Goal: Transaction & Acquisition: Purchase product/service

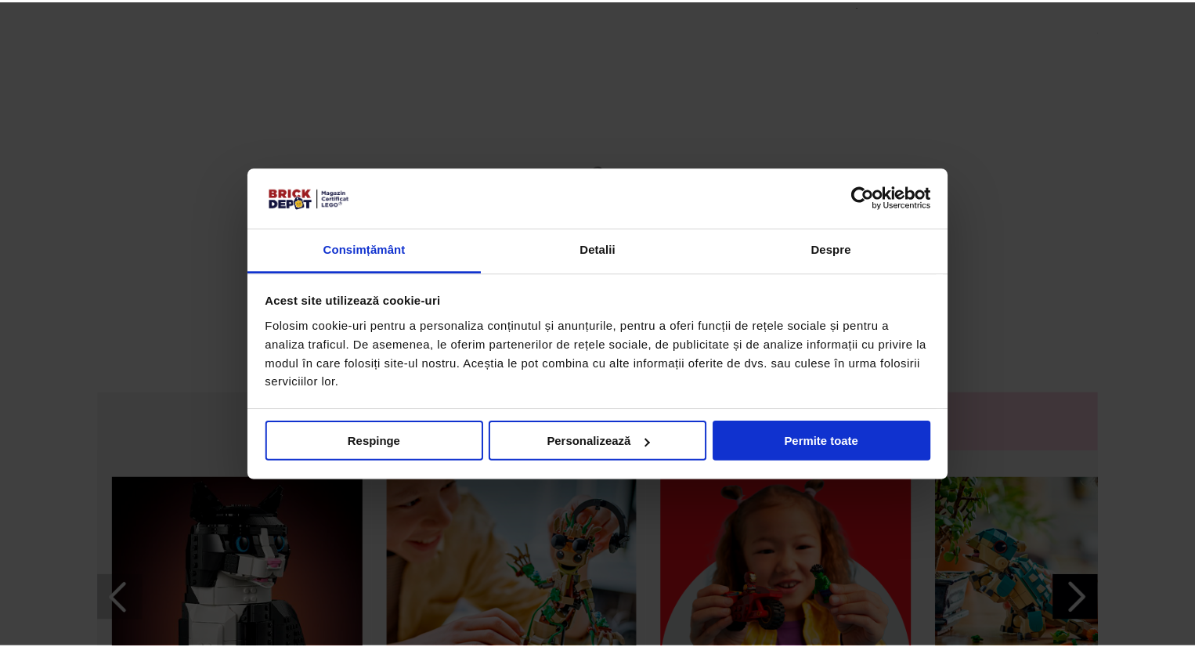
scroll to position [196, 0]
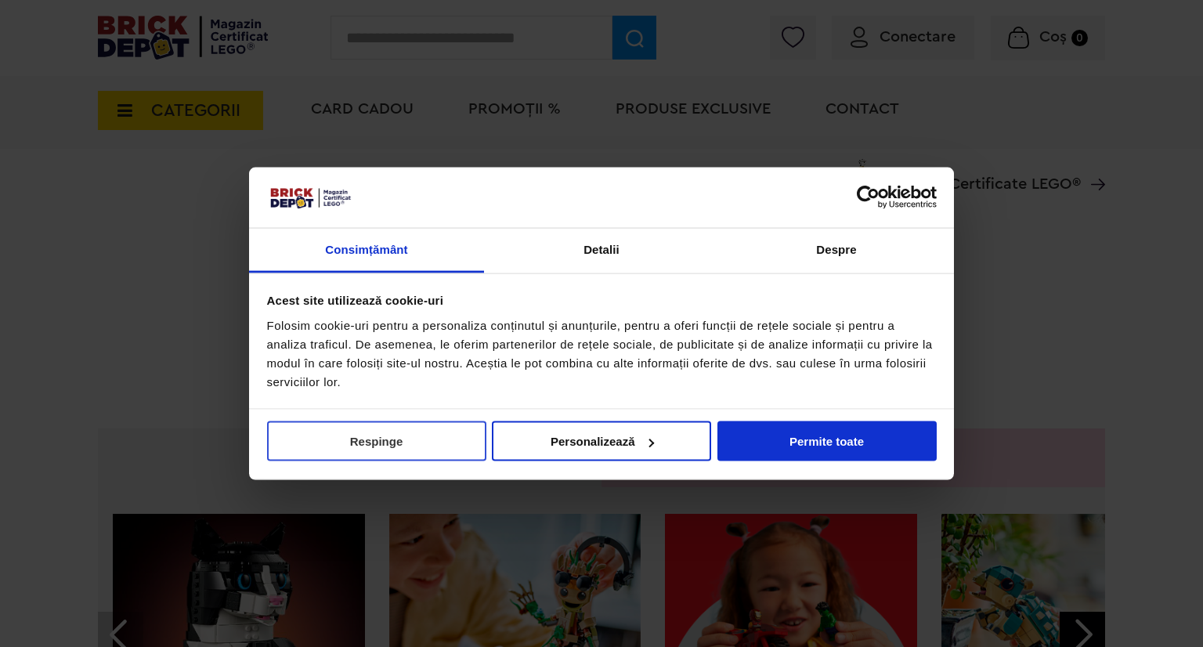
click at [366, 425] on button "Respinge" at bounding box center [376, 441] width 219 height 40
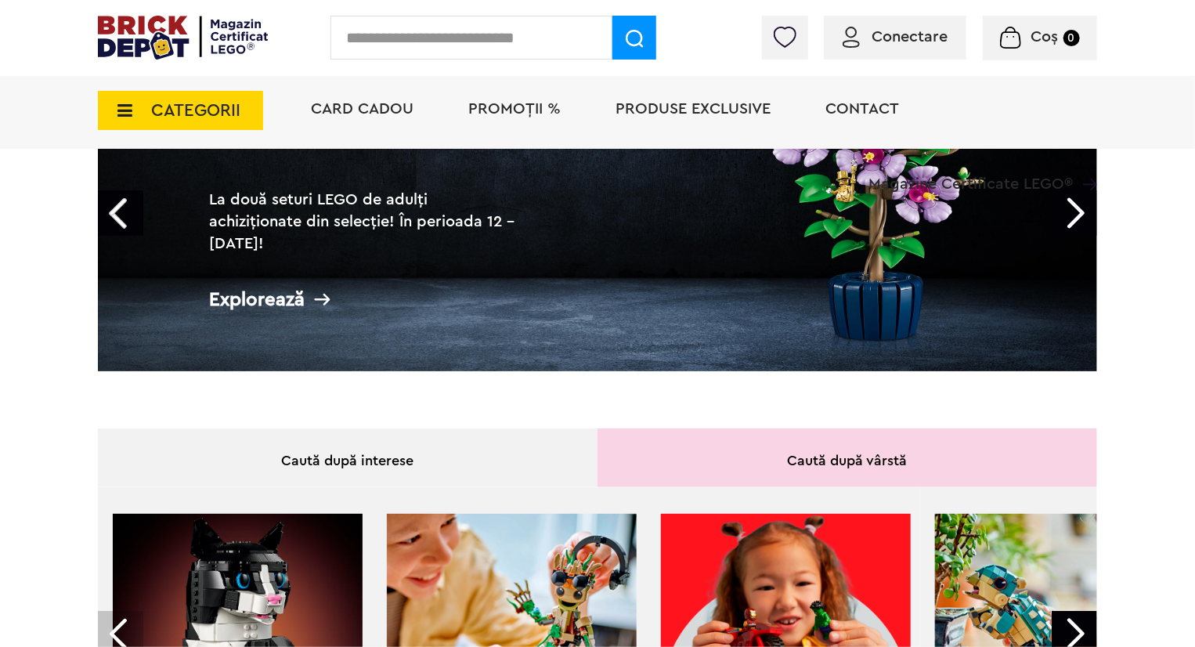
click at [369, 443] on div "Caută după interese" at bounding box center [348, 457] width 500 height 59
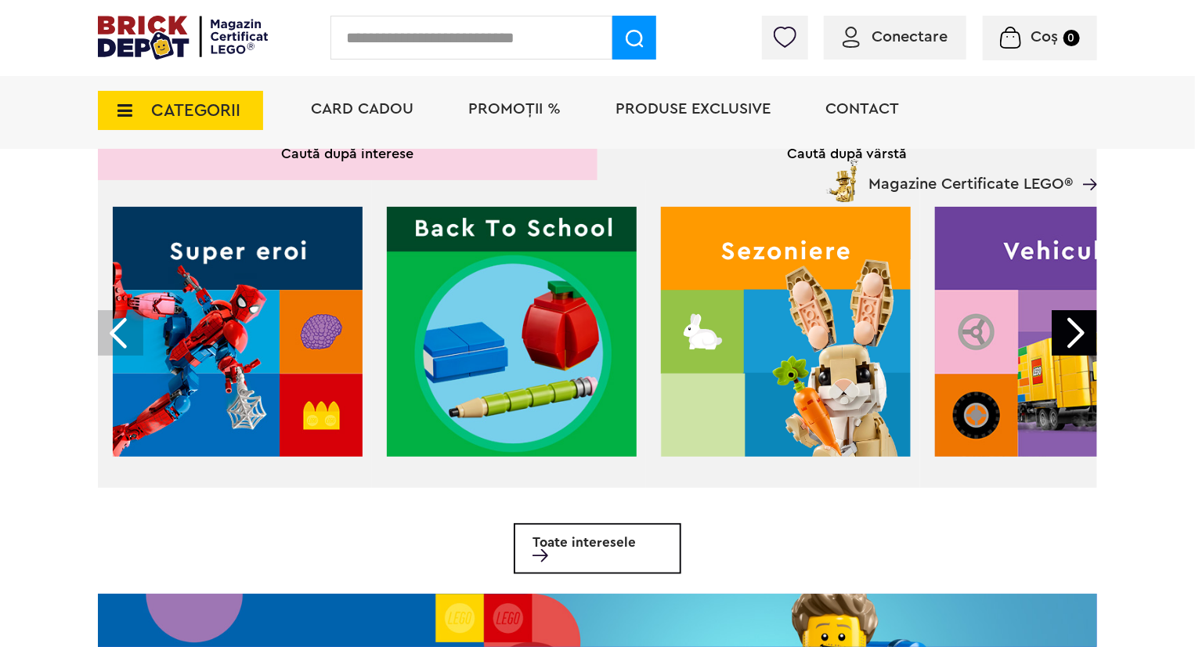
scroll to position [509, 0]
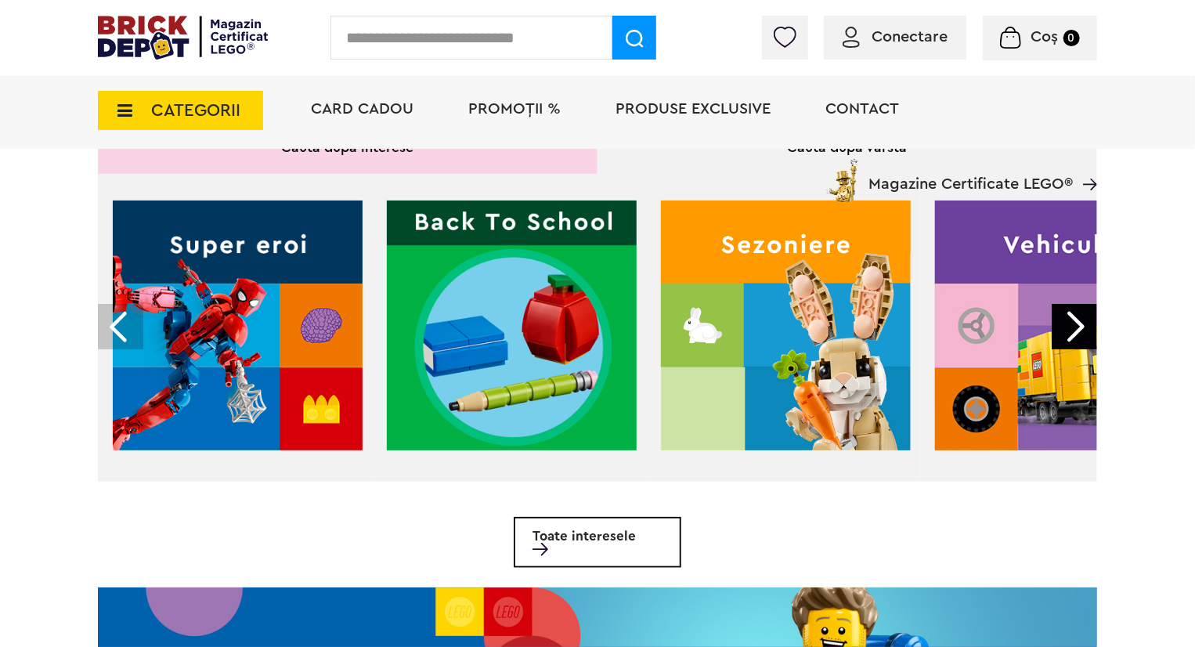
click at [1097, 305] on div at bounding box center [1073, 326] width 45 height 45
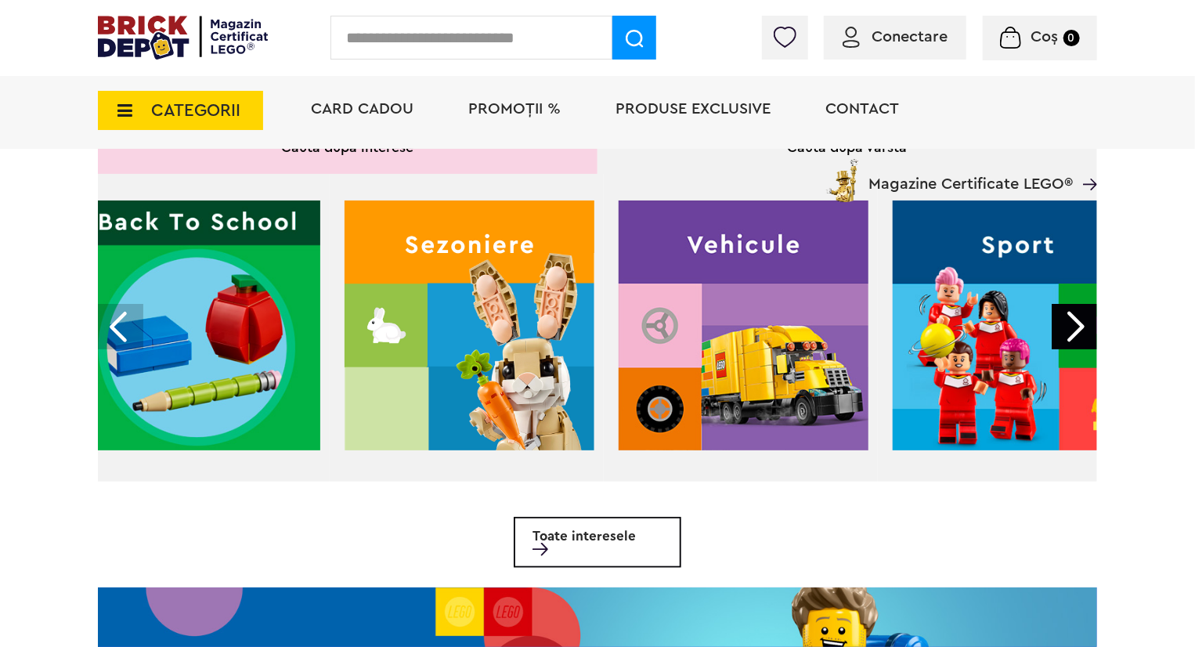
click at [1070, 320] on div at bounding box center [1073, 326] width 45 height 45
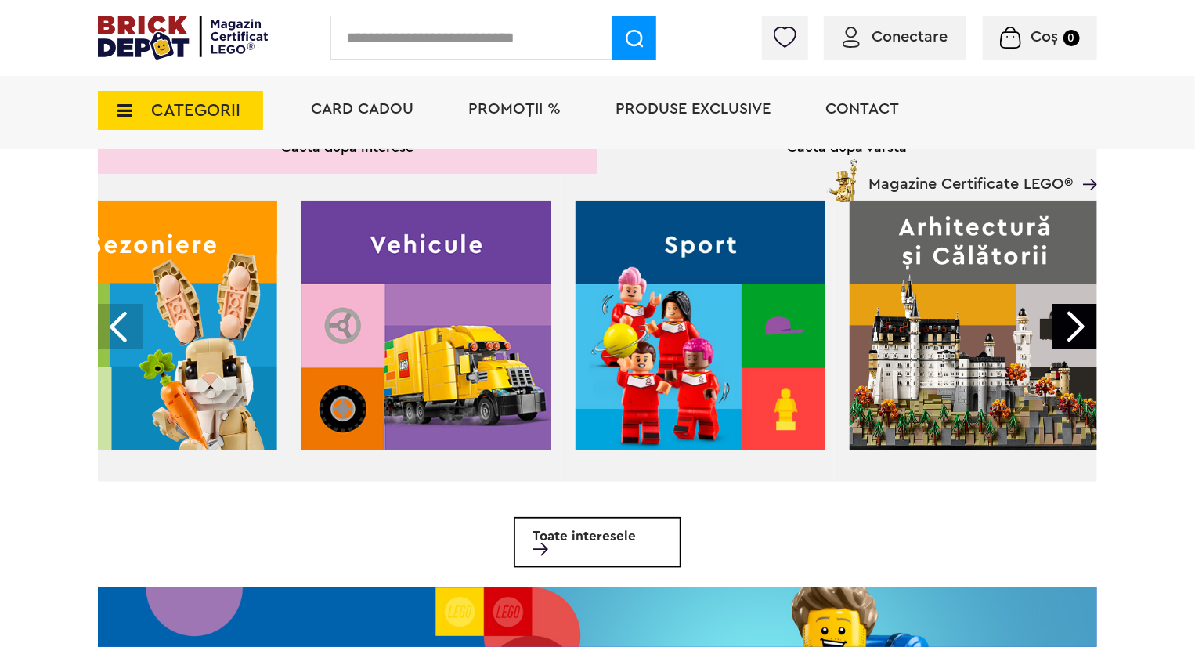
scroll to position [0, 633]
click at [639, 323] on img at bounding box center [700, 325] width 250 height 250
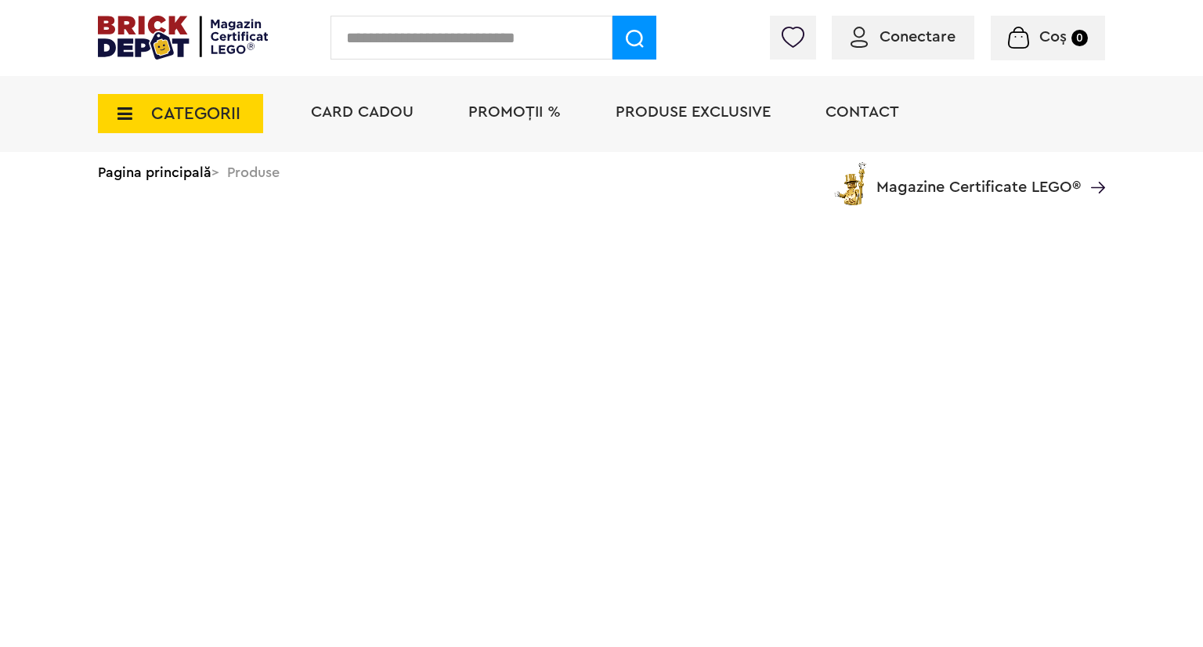
click at [788, 0] on html "Adăugat în coș Către coșul tău Continuă cumpărăturile Până la 40% REDUCERE la o…" at bounding box center [601, 116] width 1203 height 232
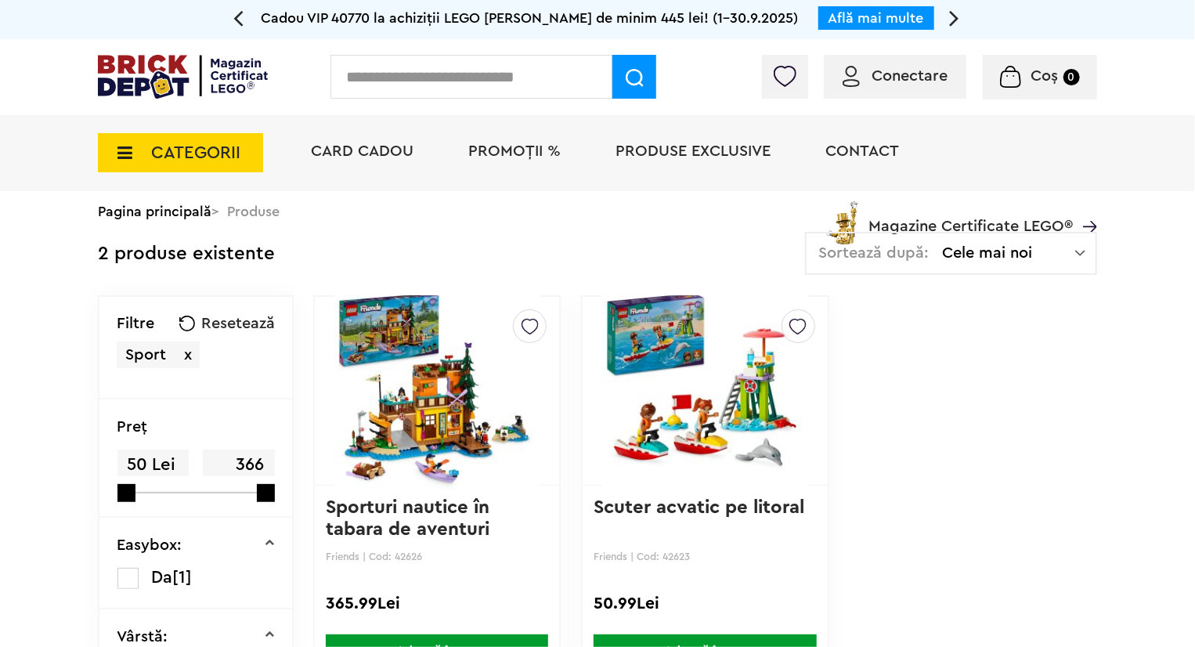
click at [276, 60] on div "Conectare Coș 0" at bounding box center [597, 77] width 1195 height 76
drag, startPoint x: 319, startPoint y: 41, endPoint x: 168, endPoint y: 61, distance: 152.4
click at [168, 61] on div "Conectare Coș 0" at bounding box center [597, 77] width 1195 height 76
click at [168, 61] on img at bounding box center [183, 77] width 170 height 44
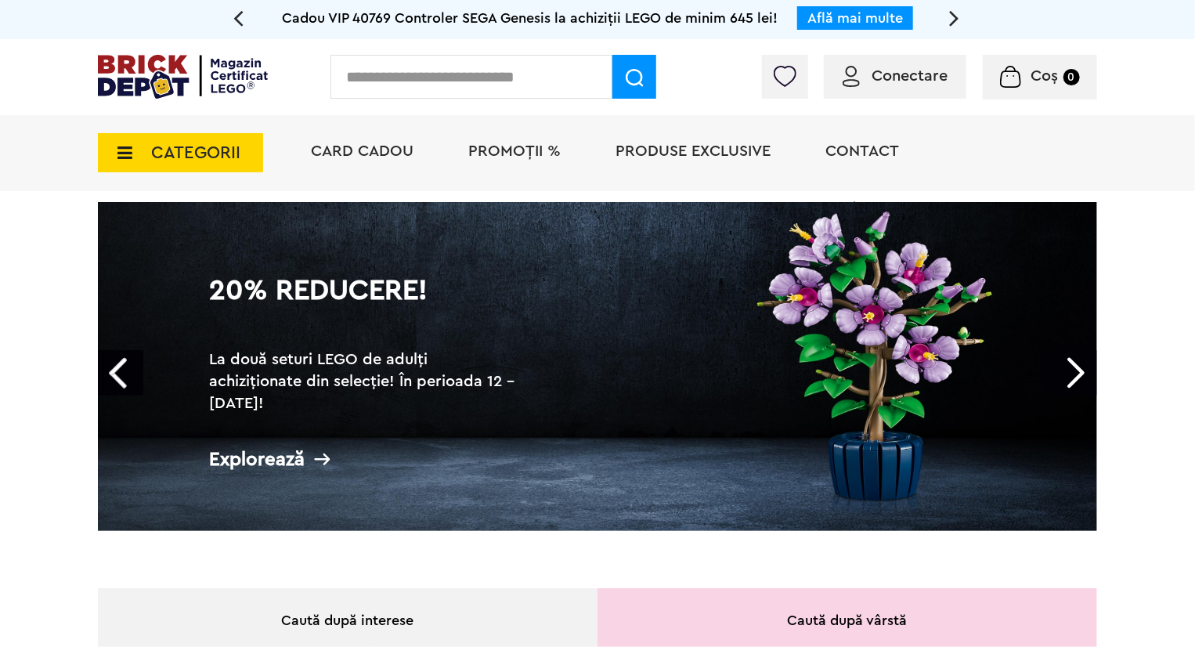
click at [1071, 376] on link "Next" at bounding box center [1073, 372] width 45 height 45
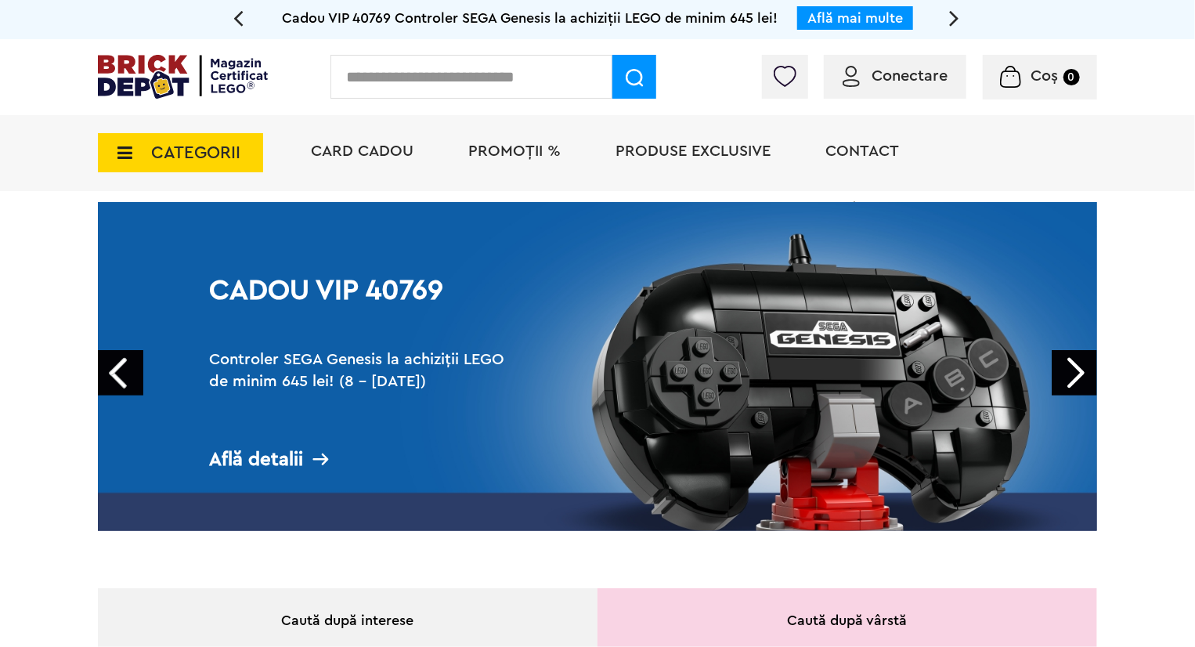
click at [1080, 367] on link "Next" at bounding box center [1073, 372] width 45 height 45
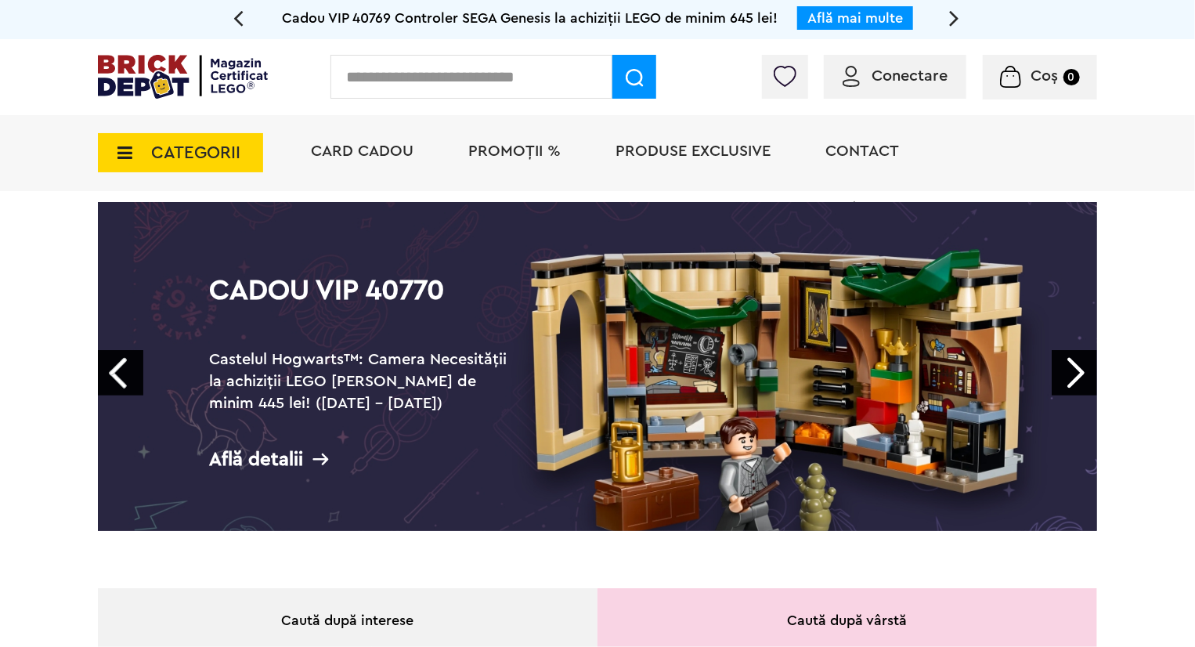
click at [1080, 367] on link "Next" at bounding box center [1073, 372] width 45 height 45
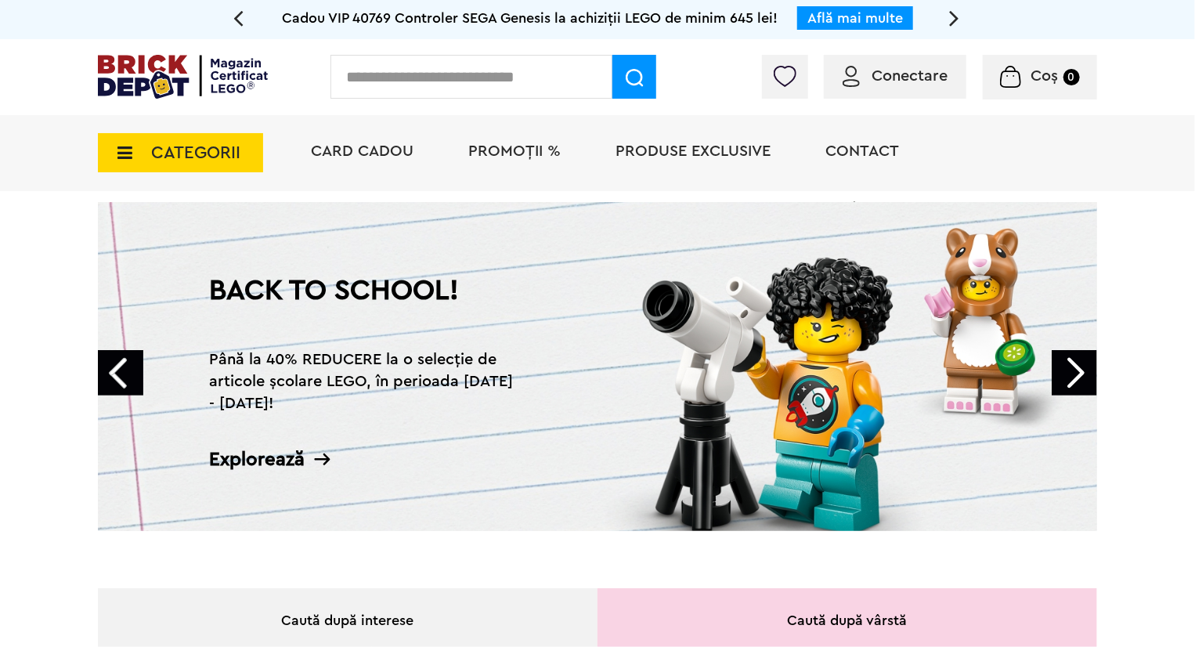
click at [1080, 367] on link "Next" at bounding box center [1073, 372] width 45 height 45
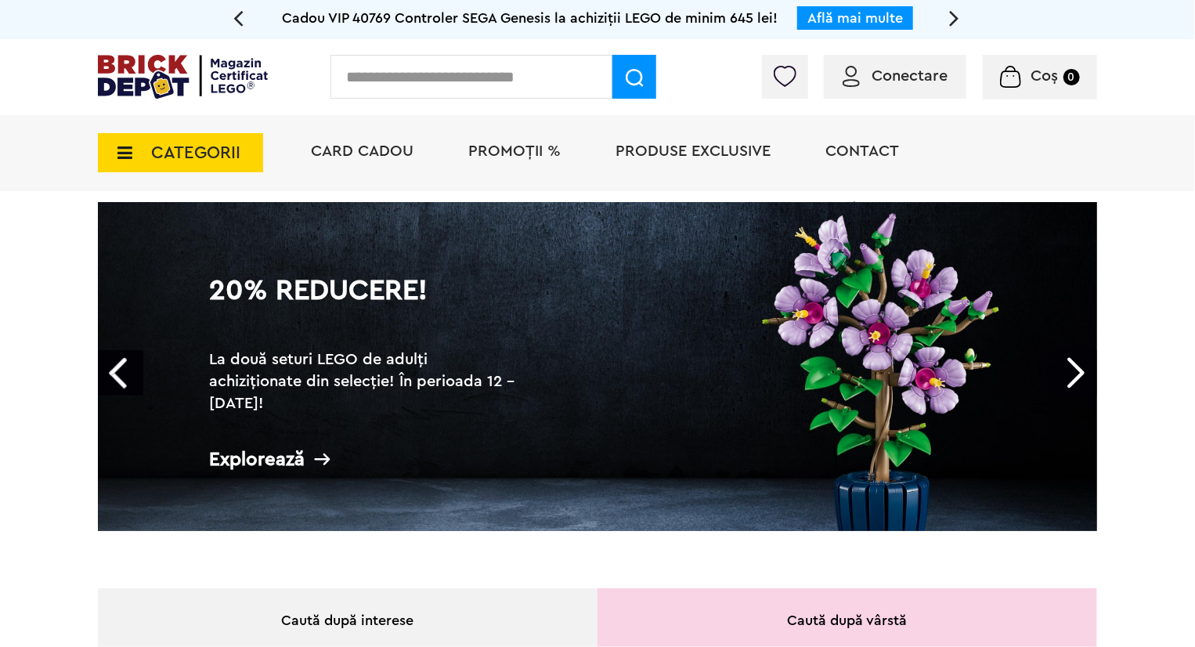
click at [1080, 367] on link "Next" at bounding box center [1073, 372] width 45 height 45
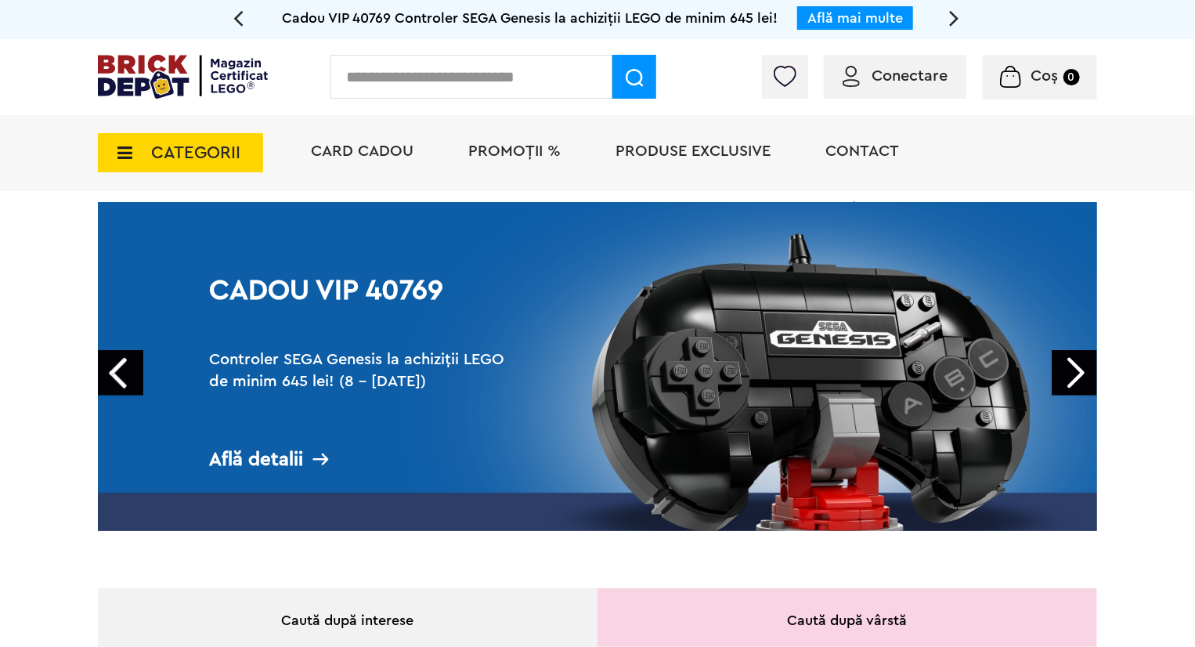
click at [1080, 367] on link "Next" at bounding box center [1073, 372] width 45 height 45
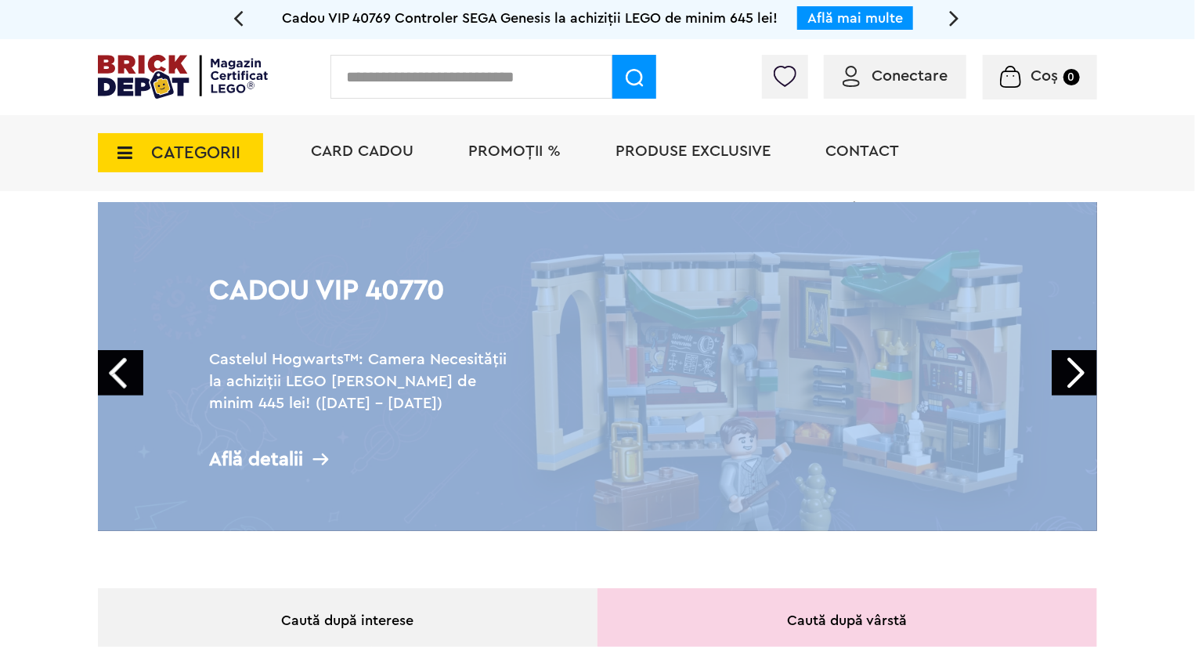
click at [1080, 367] on link "Next" at bounding box center [1073, 372] width 45 height 45
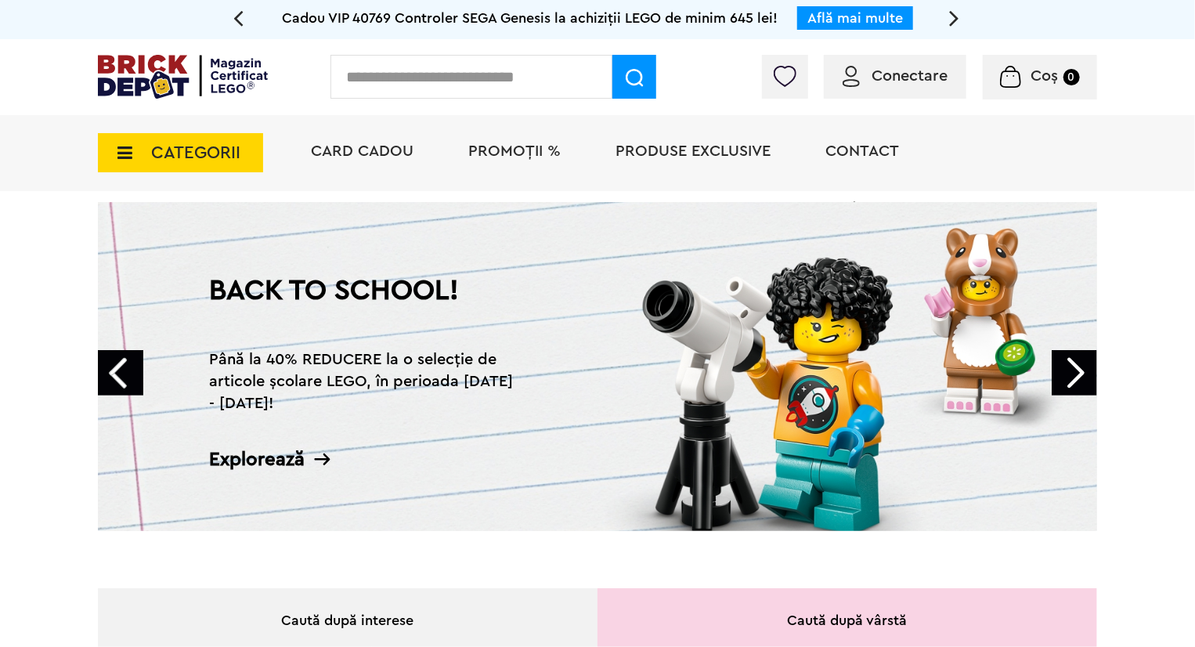
click at [1080, 367] on link "Next" at bounding box center [1073, 372] width 45 height 45
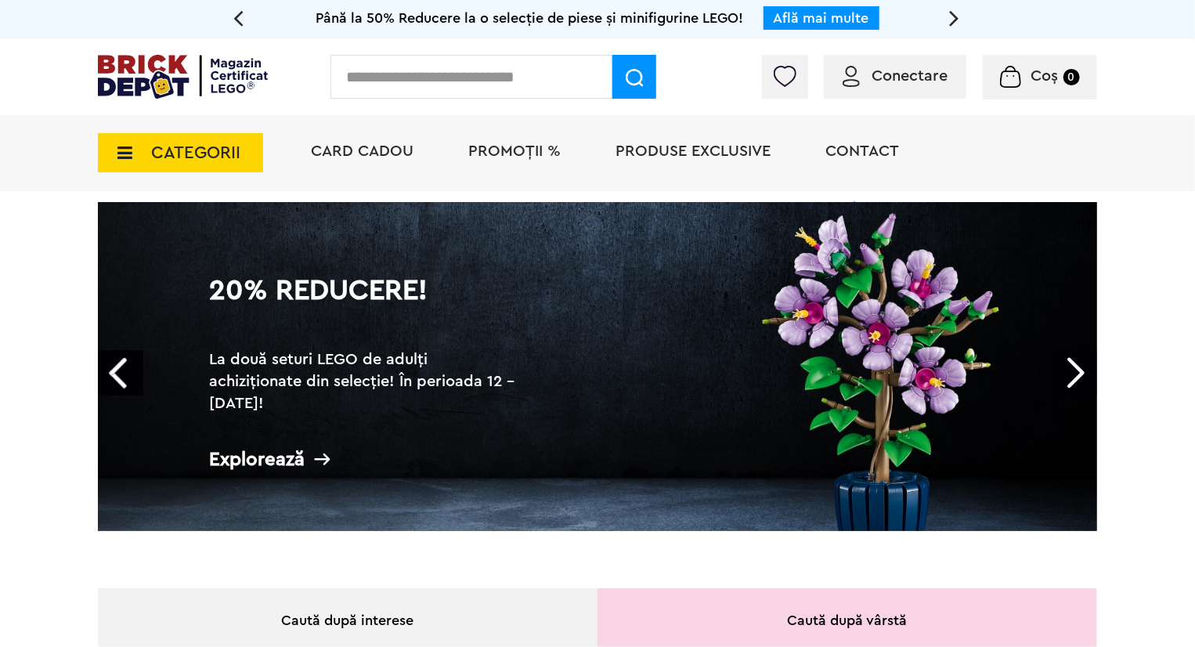
click at [1080, 367] on link "Next" at bounding box center [1073, 372] width 45 height 45
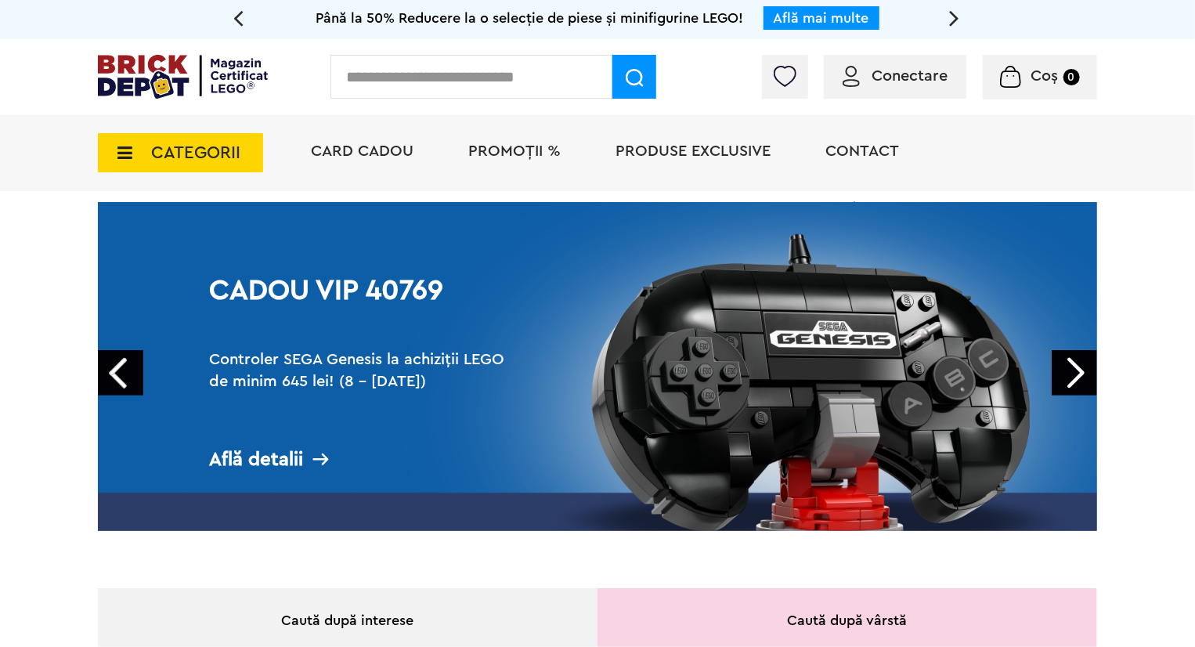
click at [1080, 367] on link "Next" at bounding box center [1073, 372] width 45 height 45
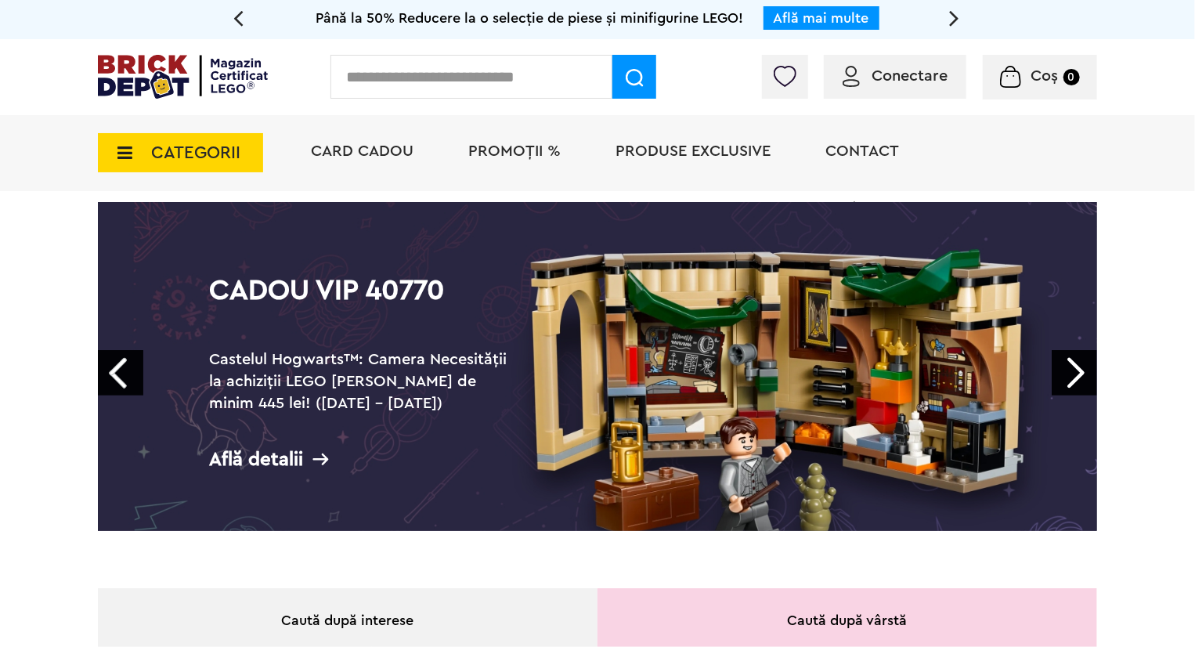
drag, startPoint x: 1080, startPoint y: 367, endPoint x: 1080, endPoint y: 384, distance: 17.2
click at [1080, 384] on link "Next" at bounding box center [1073, 372] width 45 height 45
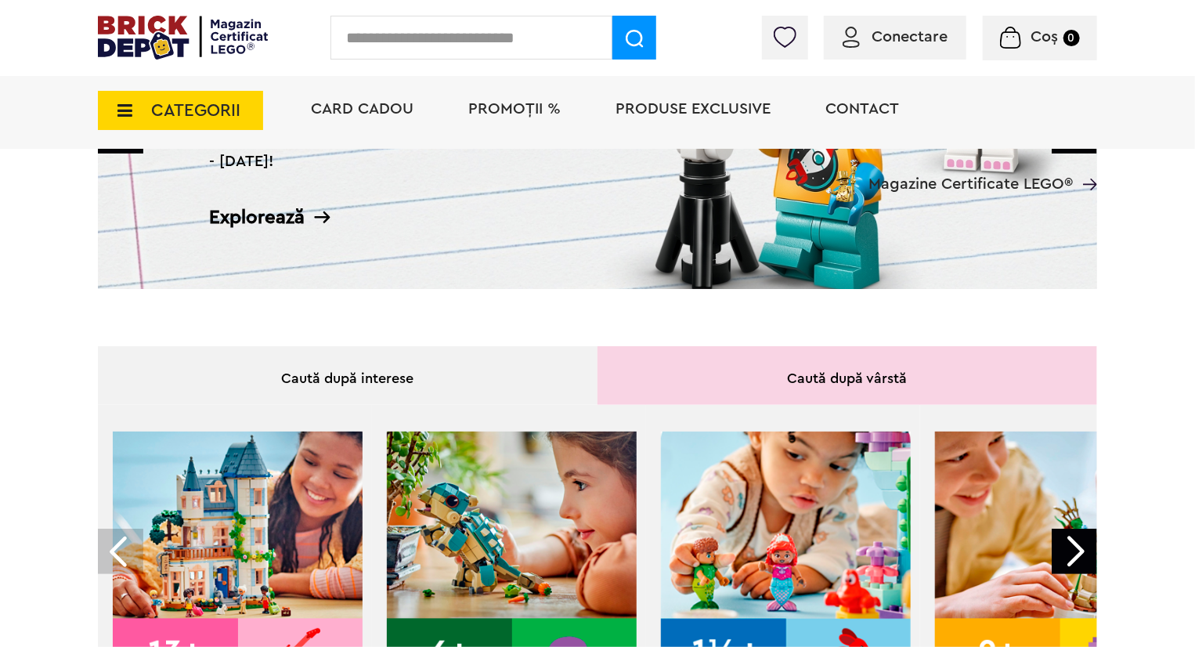
scroll to position [470, 0]
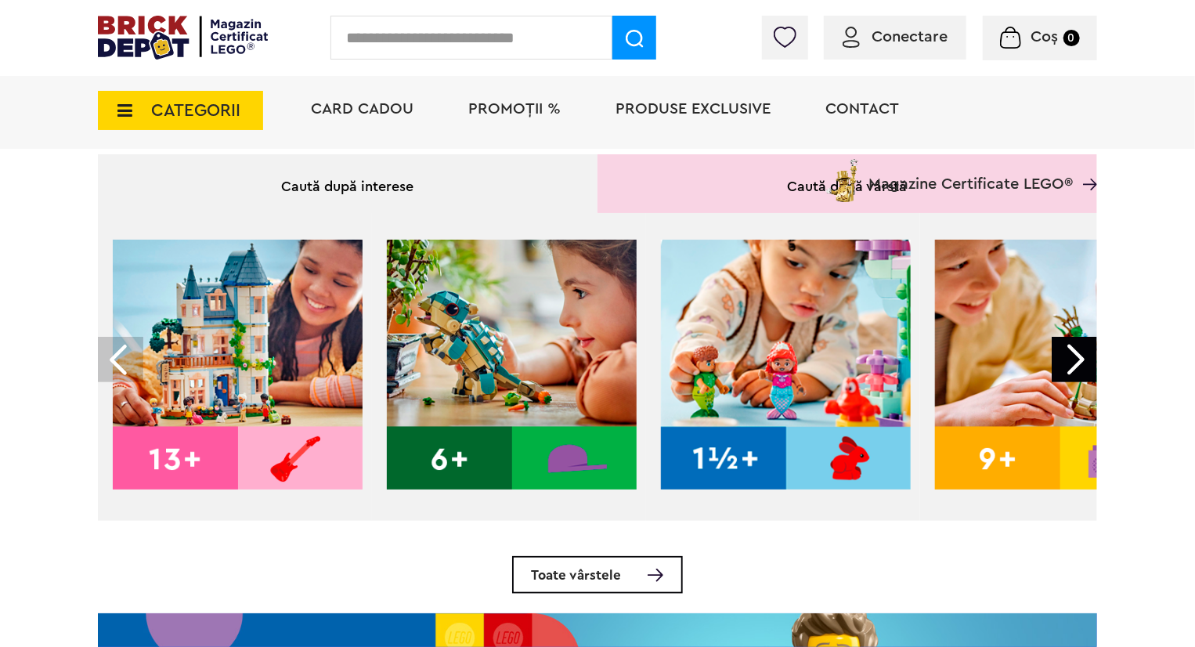
drag, startPoint x: 1115, startPoint y: 314, endPoint x: 1099, endPoint y: 334, distance: 25.1
click at [1086, 352] on div at bounding box center [1073, 359] width 45 height 45
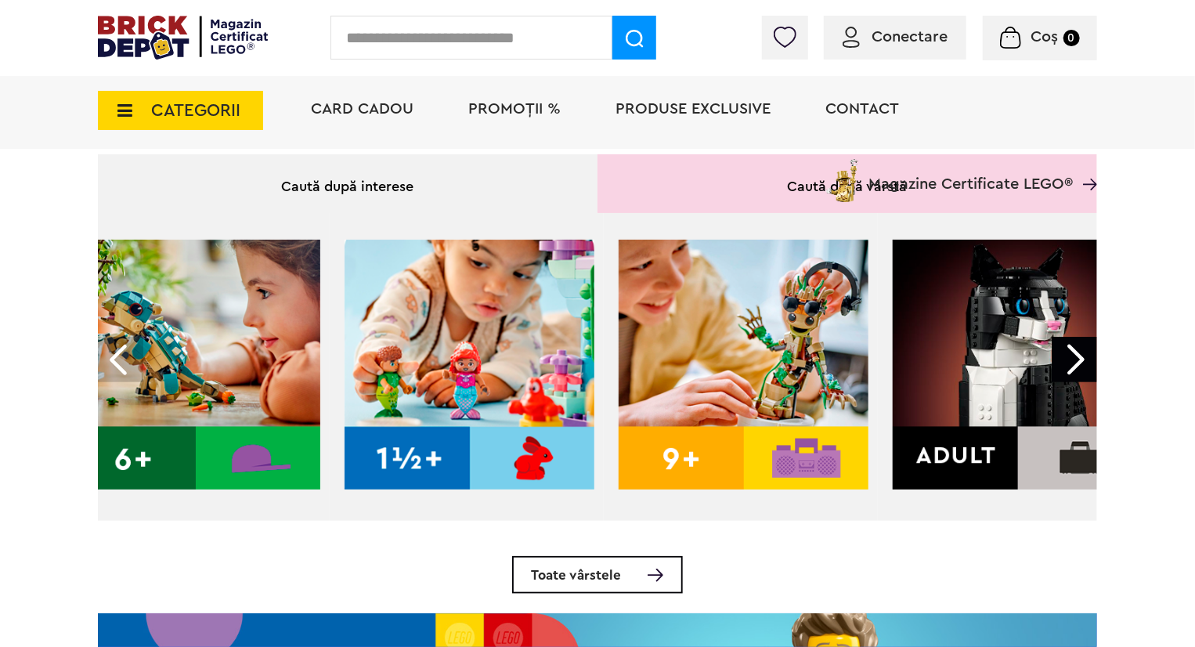
click at [1086, 352] on div at bounding box center [1073, 359] width 45 height 45
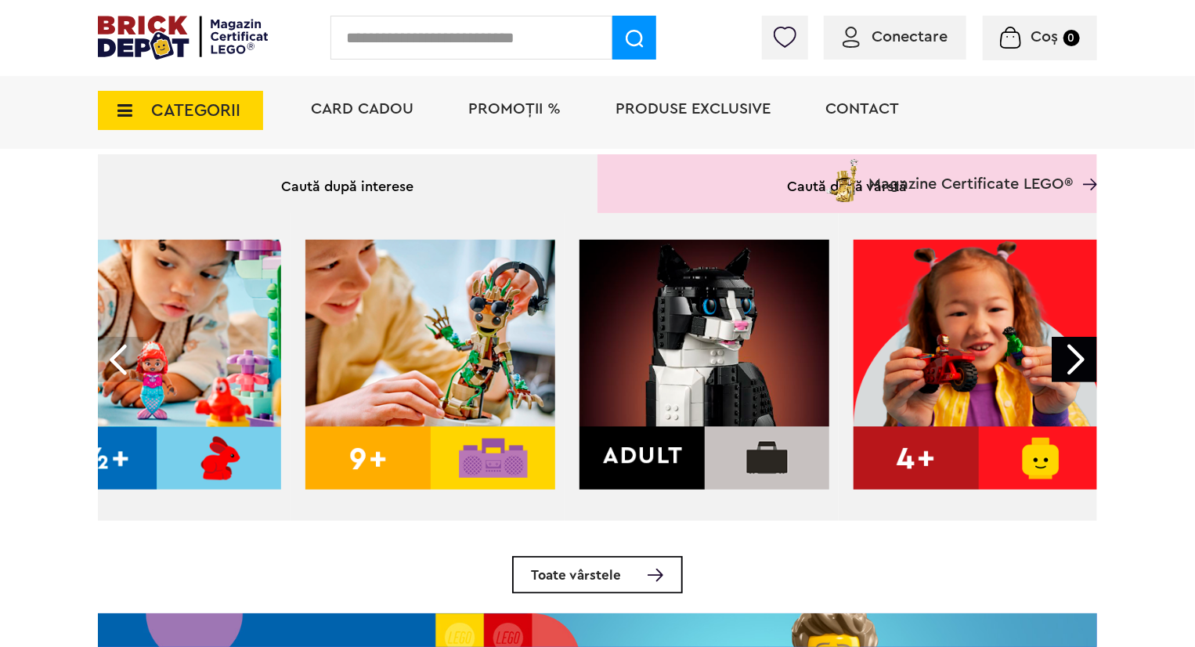
scroll to position [0, 633]
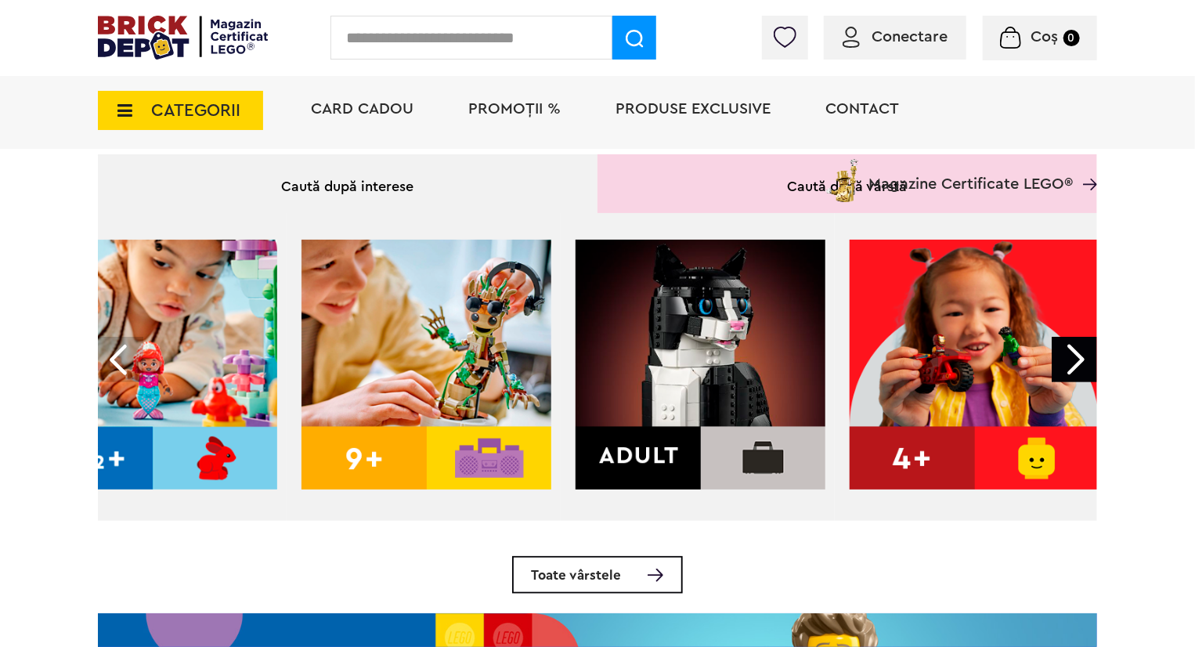
click at [618, 341] on img at bounding box center [700, 365] width 250 height 250
click at [622, 349] on img at bounding box center [700, 365] width 250 height 250
click at [618, 467] on img at bounding box center [700, 365] width 250 height 250
drag, startPoint x: 620, startPoint y: 466, endPoint x: 633, endPoint y: 444, distance: 25.2
click at [622, 464] on img at bounding box center [700, 365] width 250 height 250
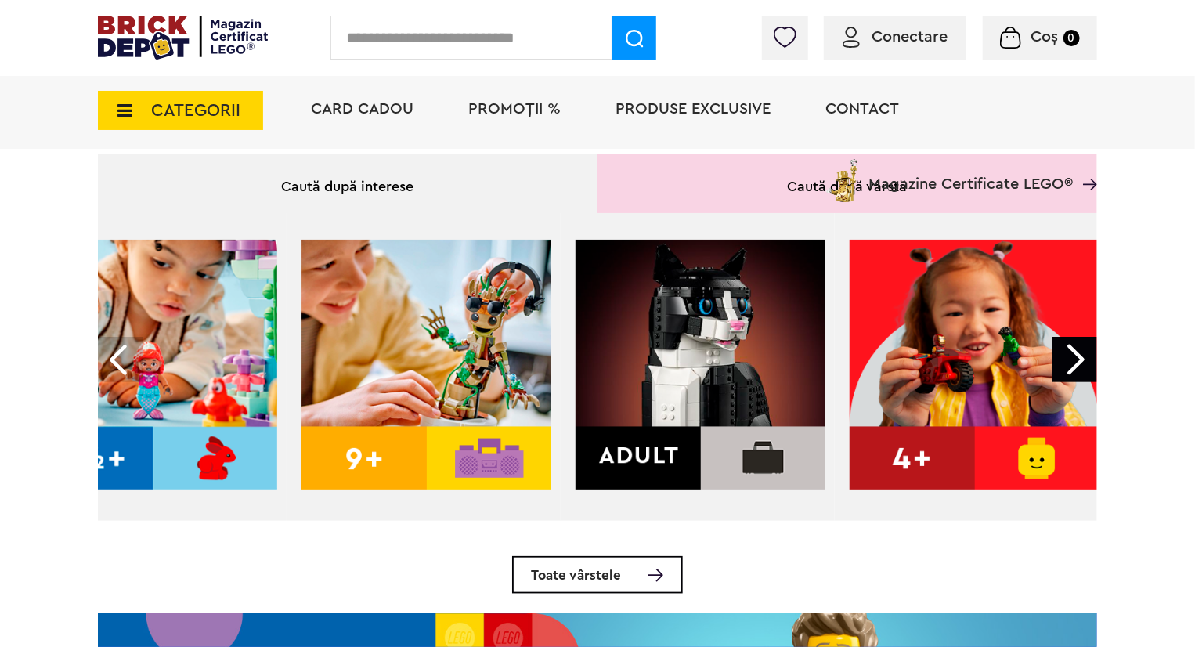
click at [633, 444] on img at bounding box center [700, 365] width 250 height 250
click at [636, 441] on img at bounding box center [700, 365] width 250 height 250
click at [822, 349] on img at bounding box center [700, 365] width 250 height 250
click at [742, 395] on img at bounding box center [700, 365] width 250 height 250
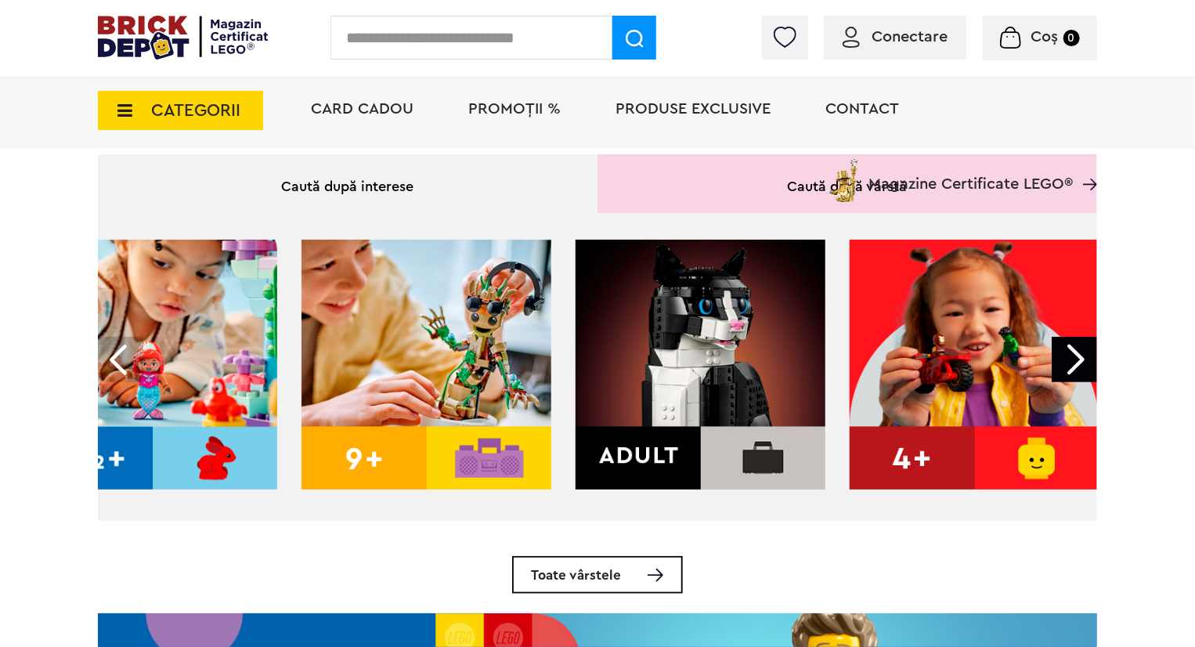
drag, startPoint x: 670, startPoint y: 618, endPoint x: 671, endPoint y: 590, distance: 27.4
click at [671, 602] on div "Caută după interese Caută după vârstă Toate interesele Toate vârstele" at bounding box center [597, 383] width 999 height 459
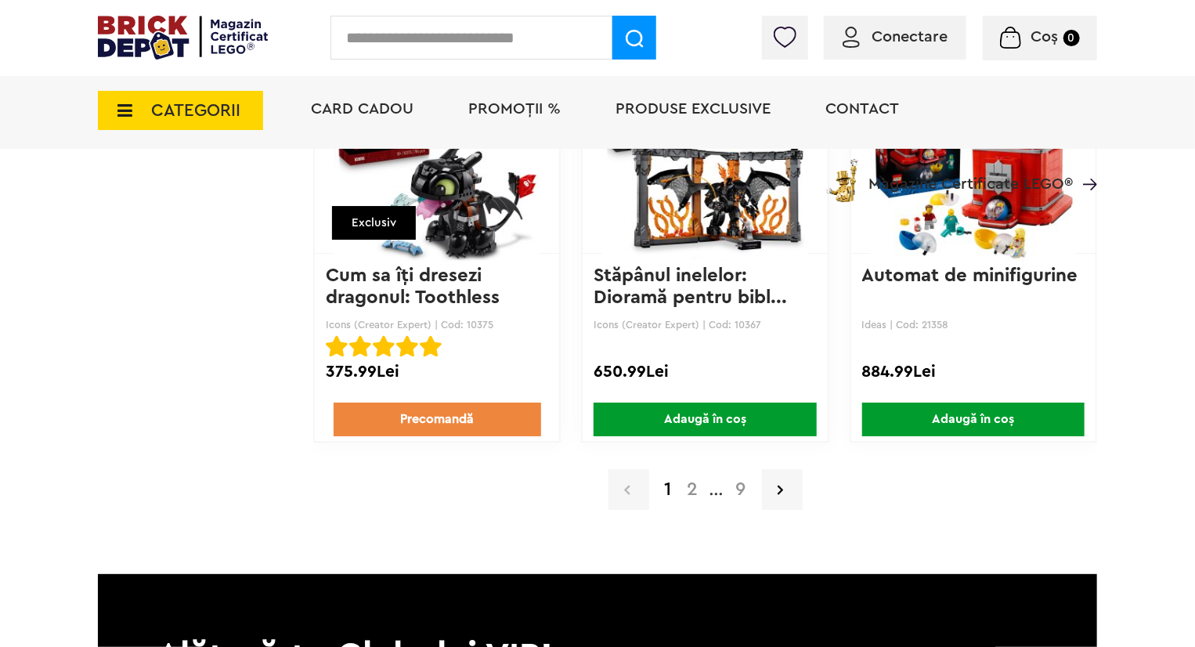
scroll to position [2662, 0]
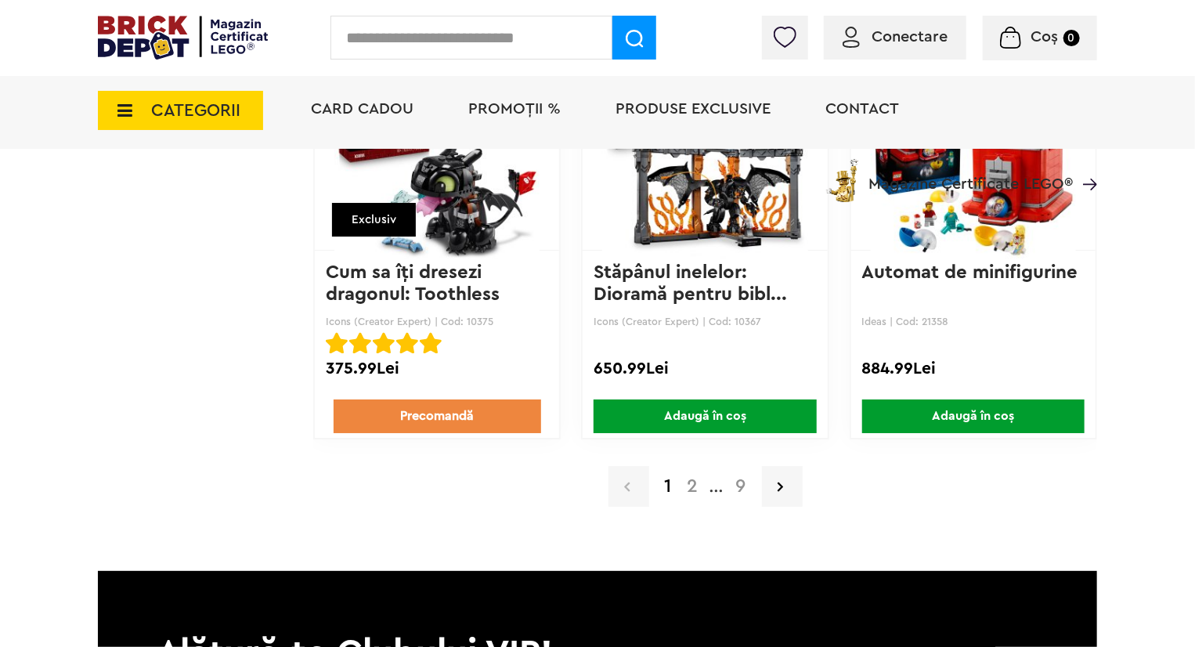
click at [683, 484] on a=Adult&order=1&page=2"] "2" at bounding box center [693, 486] width 27 height 19
click at [689, 480] on a=Adult&order=1&page=2"] "2" at bounding box center [693, 486] width 27 height 19
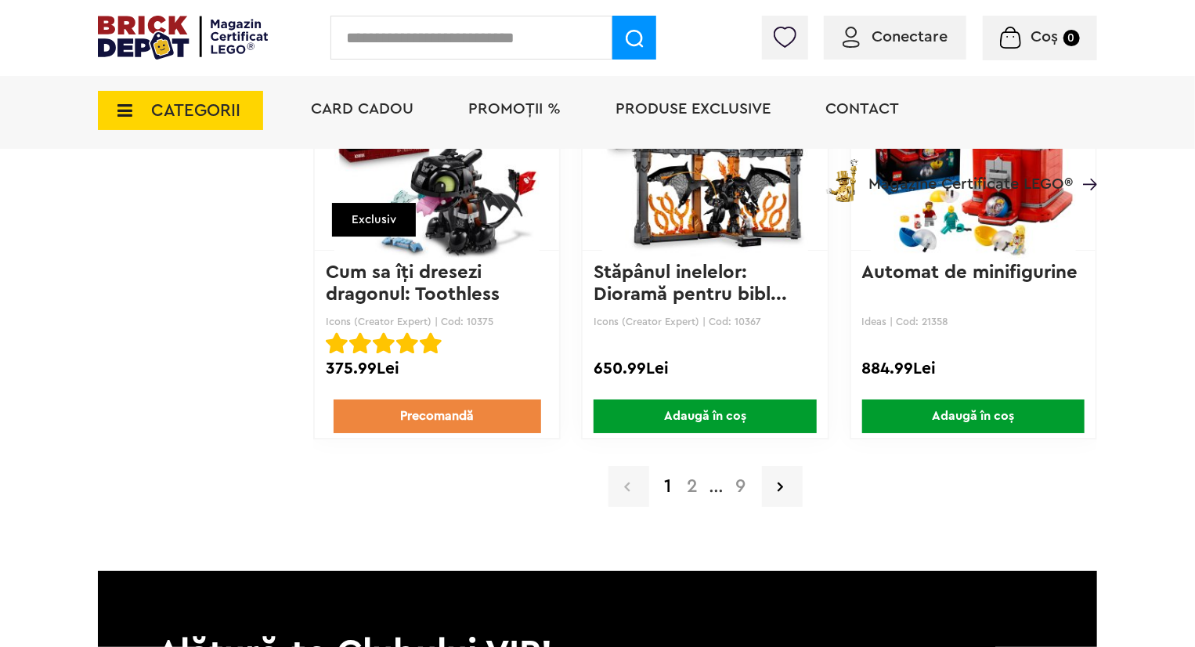
click at [689, 480] on a=Adult&order=1&page=2"] "2" at bounding box center [693, 486] width 27 height 19
click at [697, 491] on a=Adult&order=1&page=2"] "2" at bounding box center [693, 486] width 27 height 19
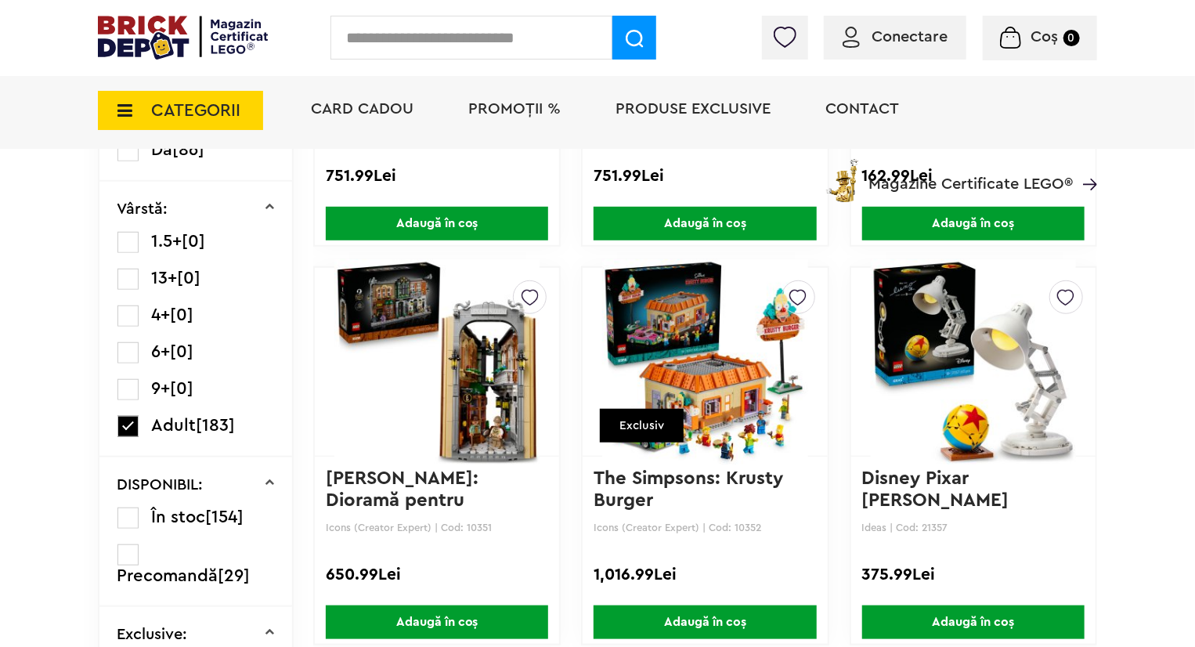
scroll to position [470, 0]
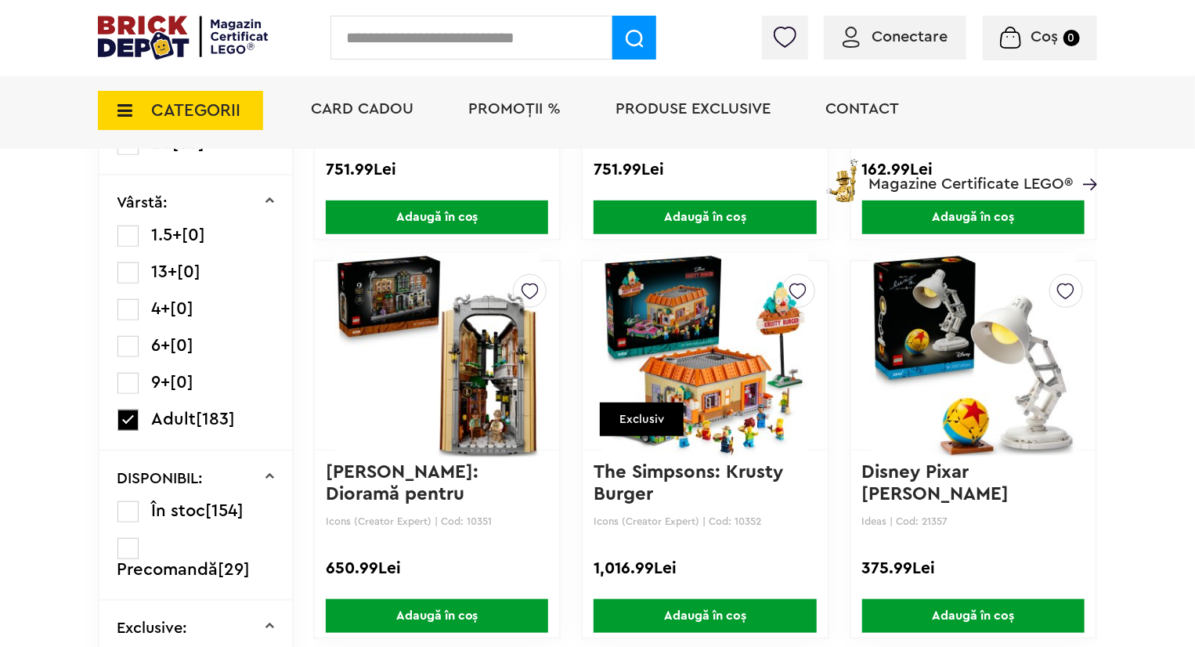
click at [703, 381] on img at bounding box center [704, 355] width 205 height 219
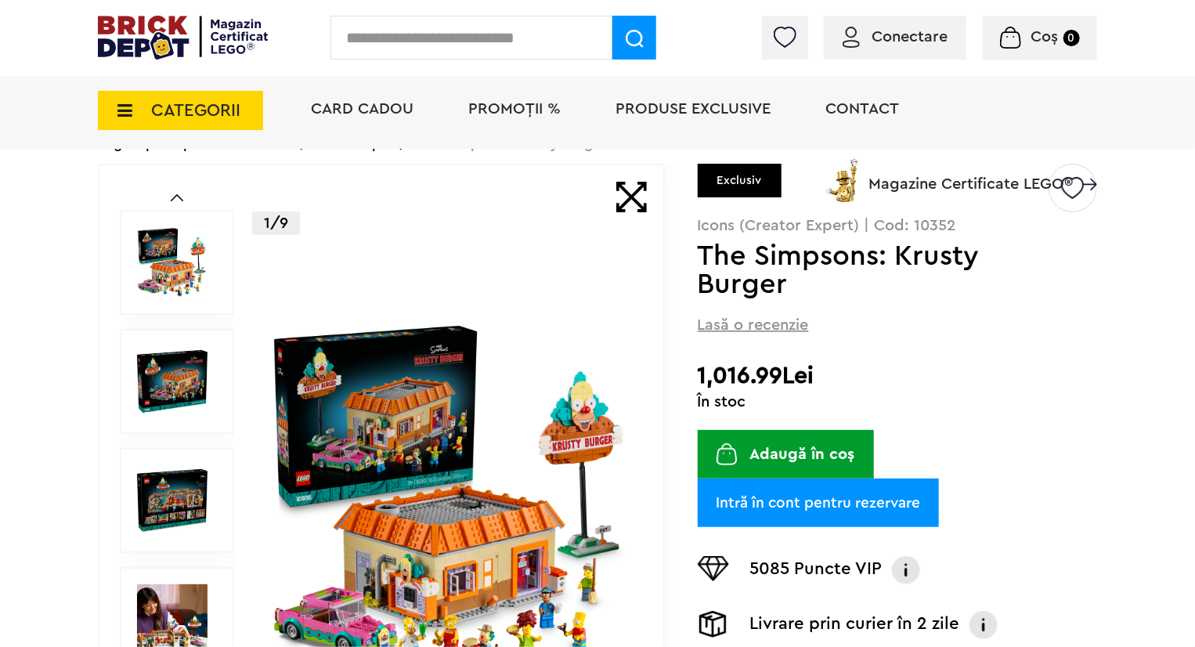
scroll to position [117, 0]
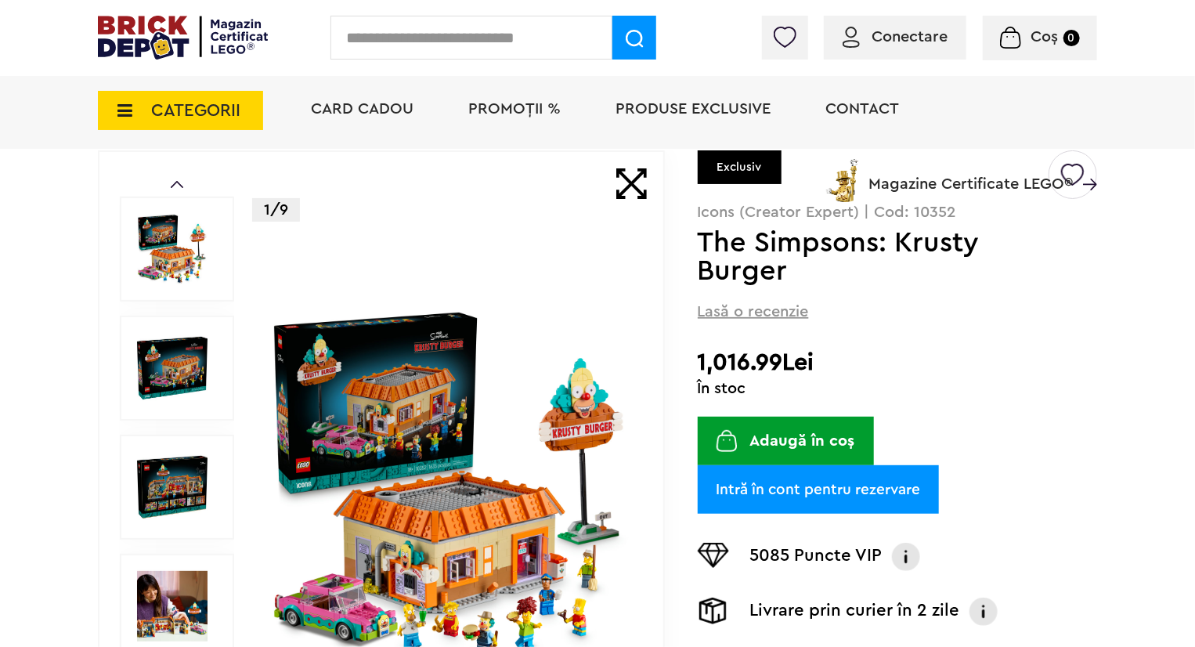
click at [107, 496] on div "Prev Next 1/9" at bounding box center [381, 487] width 567 height 674
click at [151, 480] on img at bounding box center [172, 487] width 70 height 70
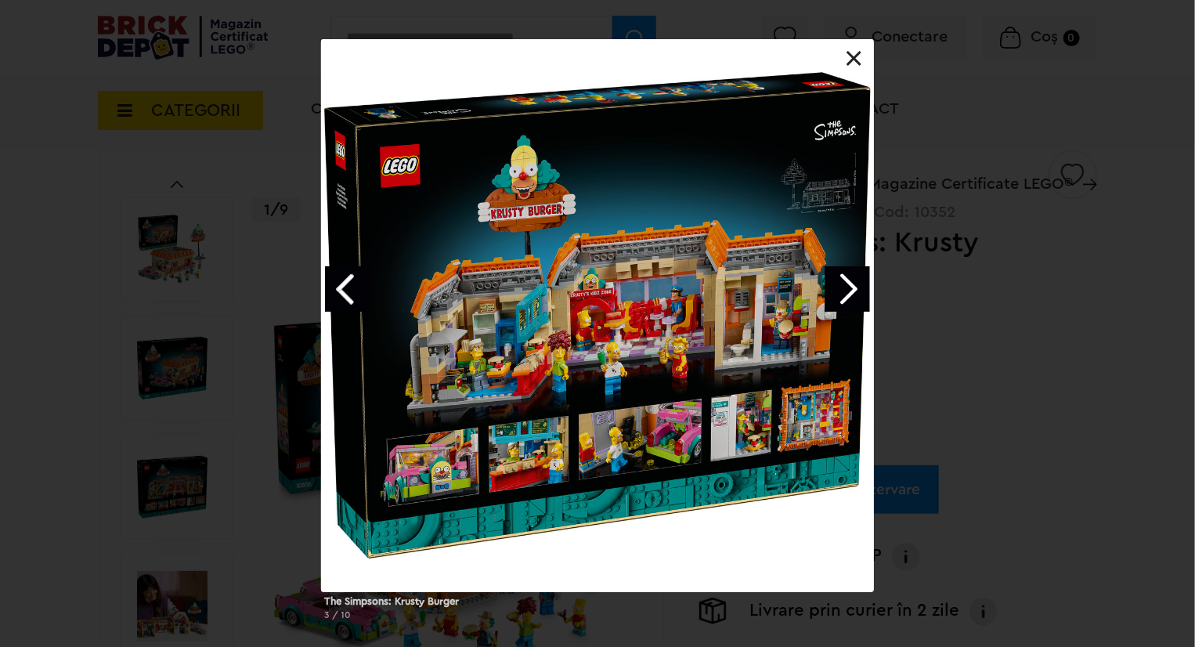
click at [30, 211] on div "The Simpsons: Krusty Burger 3 / 10" at bounding box center [597, 335] width 1195 height 593
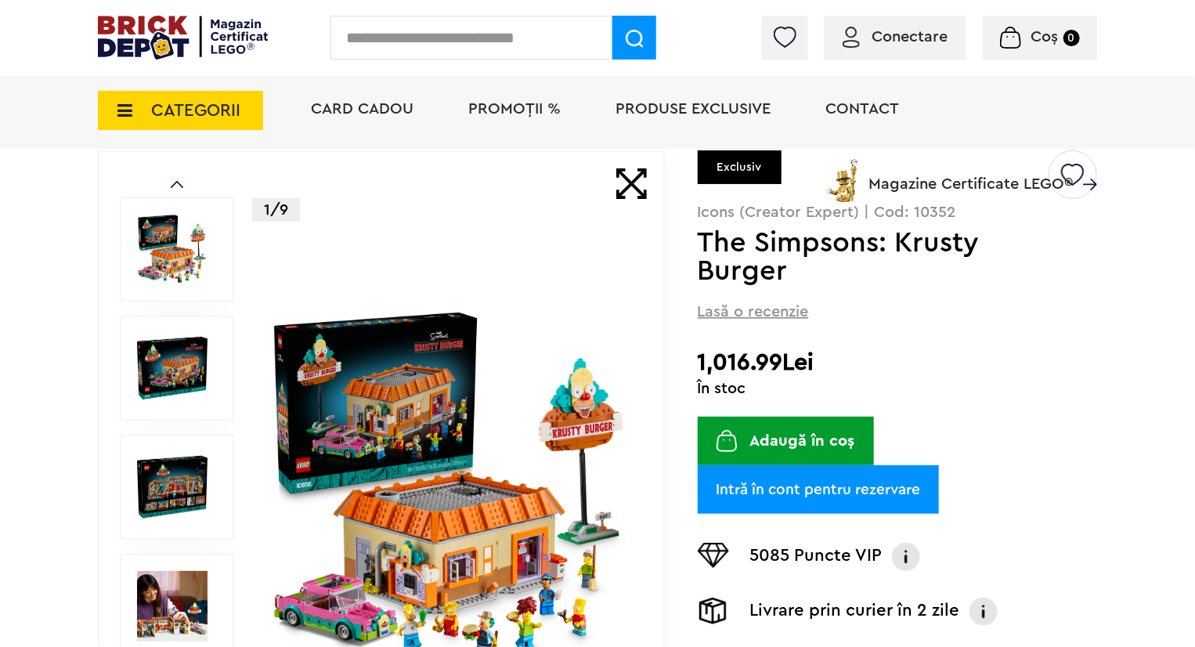
drag, startPoint x: 1068, startPoint y: 414, endPoint x: 1067, endPoint y: 455, distance: 40.7
drag, startPoint x: 1078, startPoint y: 573, endPoint x: 1081, endPoint y: 585, distance: 12.2
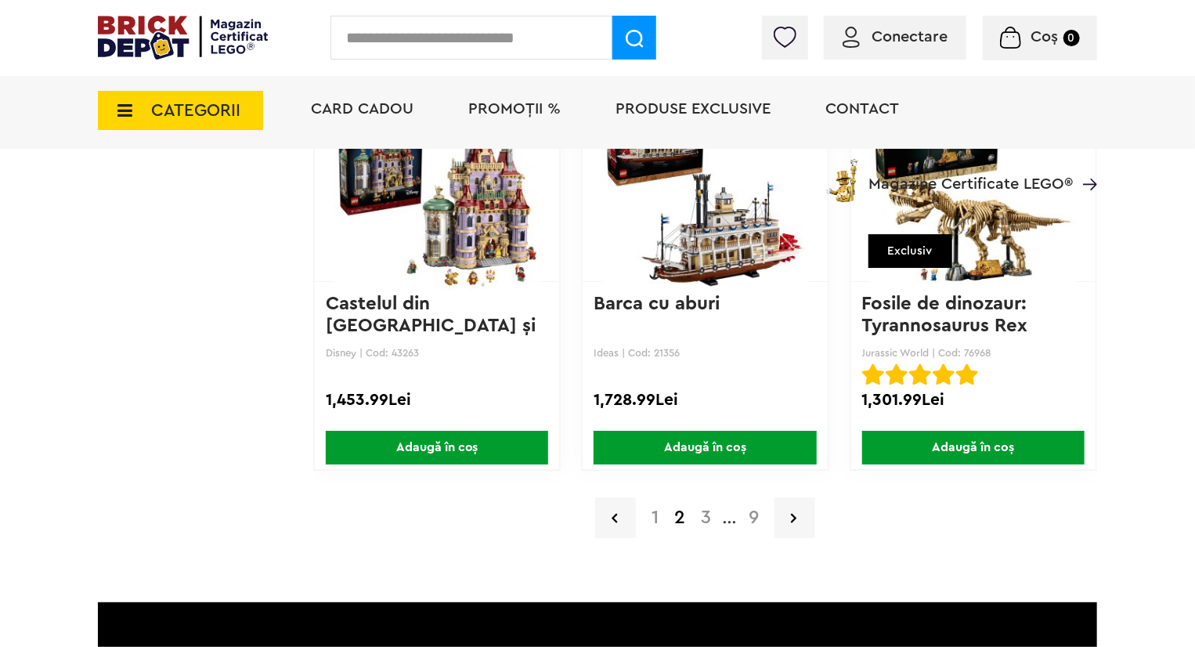
scroll to position [2740, 0]
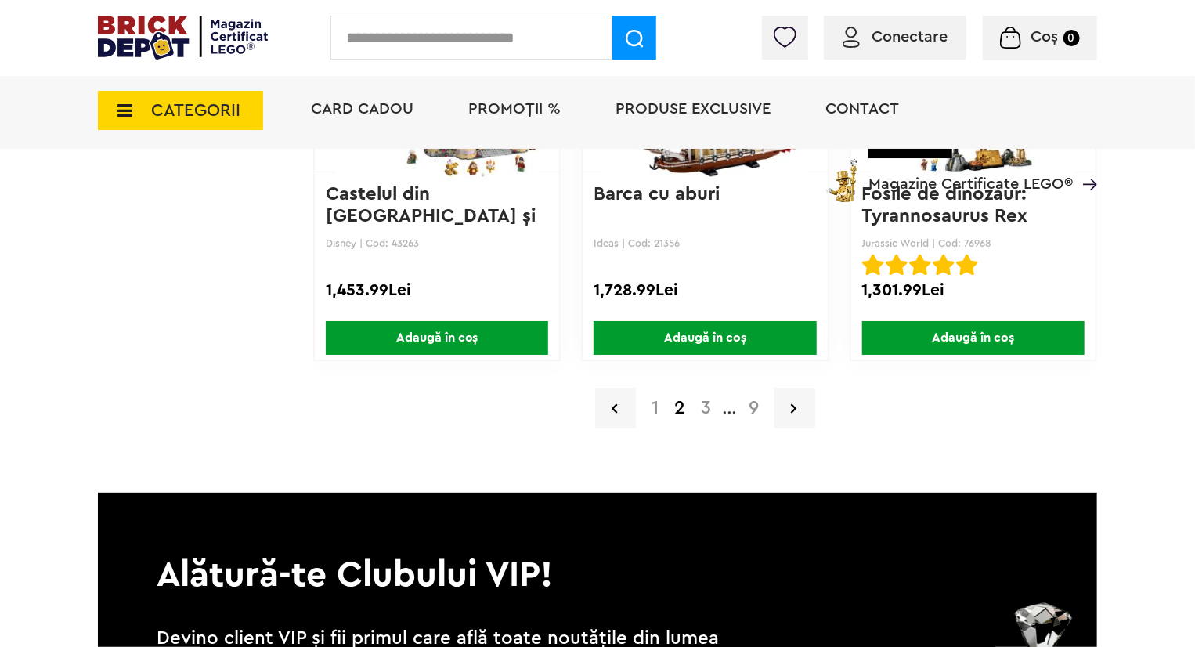
click at [716, 402] on a=Adult&order=1&page=3"] "3" at bounding box center [706, 408] width 26 height 19
click at [714, 403] on a=Adult&order=1&page=3"] "3" at bounding box center [706, 408] width 26 height 19
click at [705, 399] on a=Adult&order=1&page=3"] "3" at bounding box center [706, 408] width 26 height 19
click at [698, 417] on div "1 2 3 ... 9" at bounding box center [705, 408] width 784 height 41
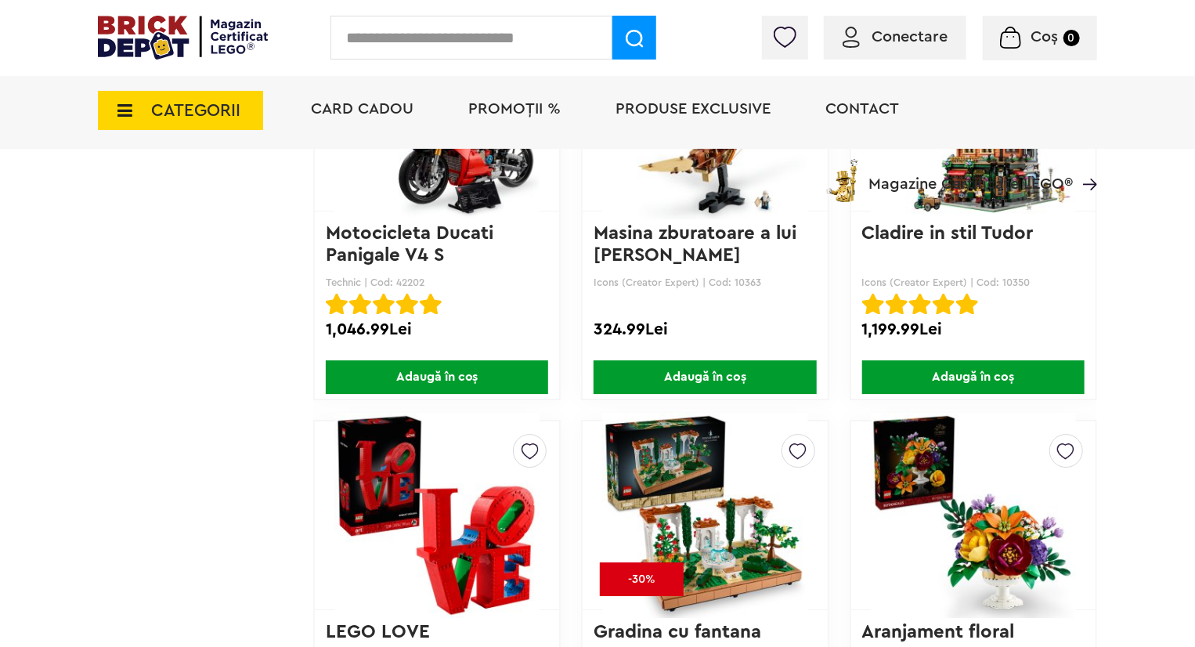
scroll to position [2300, 0]
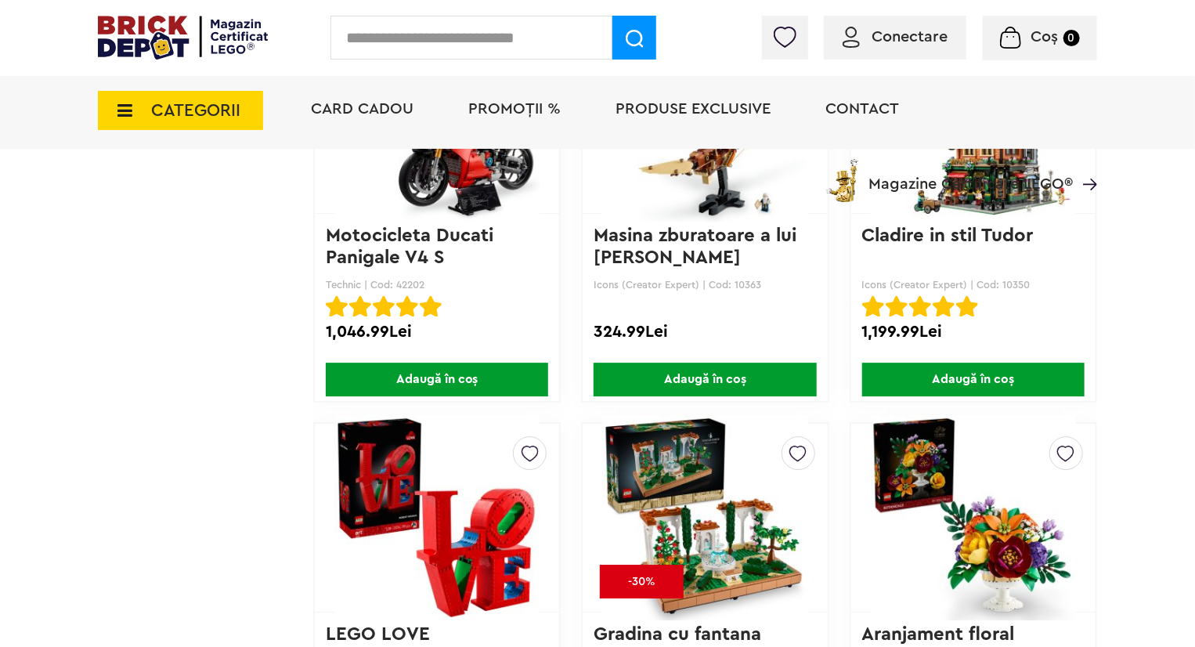
drag, startPoint x: 974, startPoint y: 125, endPoint x: 0, endPoint y: 280, distance: 986.1
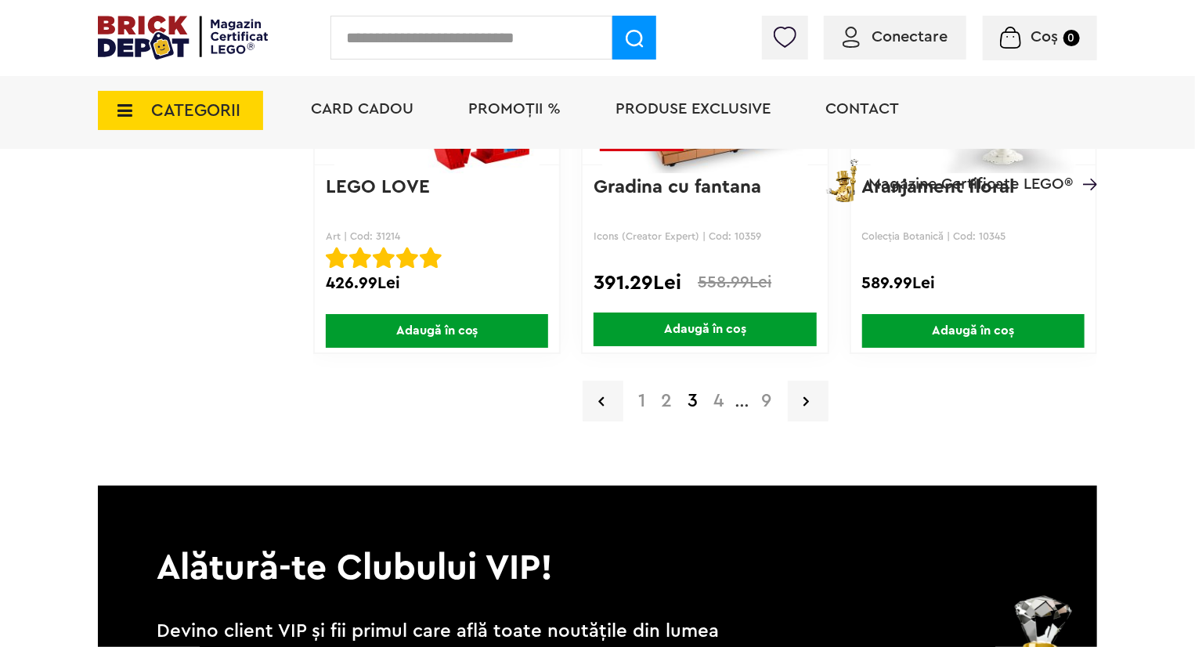
scroll to position [2770, 0]
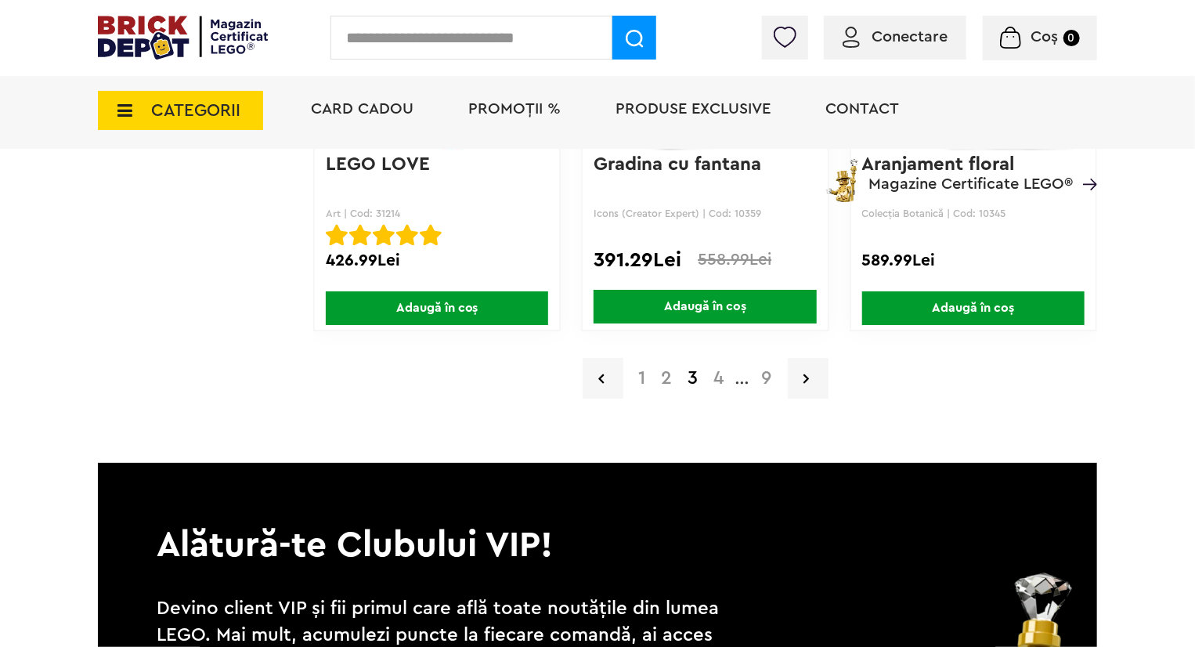
drag, startPoint x: 721, startPoint y: 388, endPoint x: 710, endPoint y: 348, distance: 42.2
click at [715, 366] on div "1 2 3 4 ... 9" at bounding box center [705, 378] width 784 height 41
drag, startPoint x: 708, startPoint y: 337, endPoint x: 767, endPoint y: 388, distance: 77.8
click at [712, 373] on a=Adult&order=1&page=4"] "4" at bounding box center [719, 378] width 26 height 19
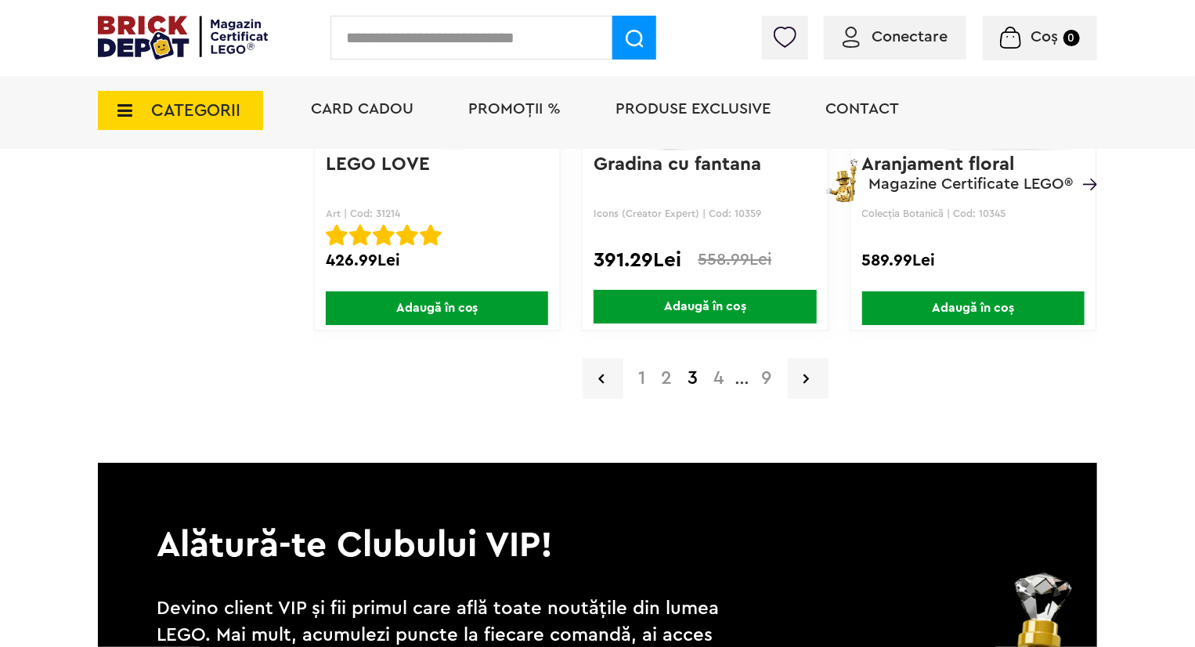
click at [712, 373] on a=Adult&order=1&page=4"] "4" at bounding box center [719, 378] width 26 height 19
click at [715, 377] on a=Adult&order=1&page=4"] "4" at bounding box center [719, 378] width 26 height 19
click at [715, 378] on a=Adult&order=1&page=4"] "4" at bounding box center [719, 378] width 26 height 19
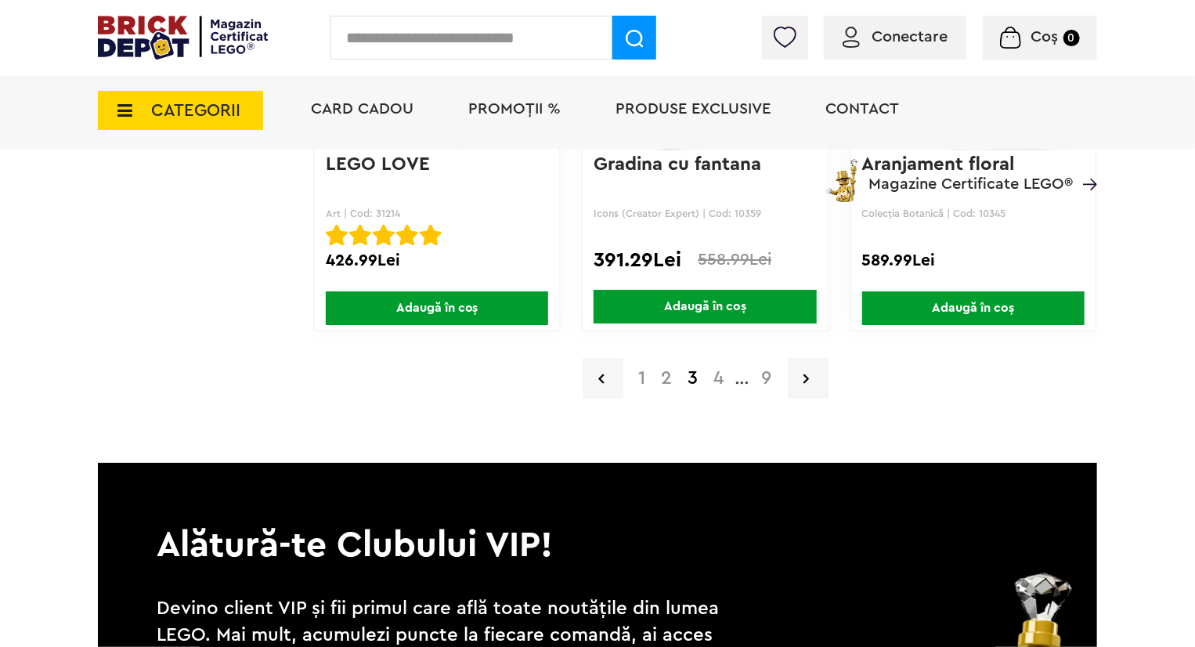
click at [715, 372] on a=Adult&order=1&page=4"] "4" at bounding box center [719, 378] width 26 height 19
drag, startPoint x: 792, startPoint y: 415, endPoint x: 762, endPoint y: 391, distance: 39.0
click at [726, 373] on a=Adult&order=1&page=4"] "4" at bounding box center [719, 378] width 26 height 19
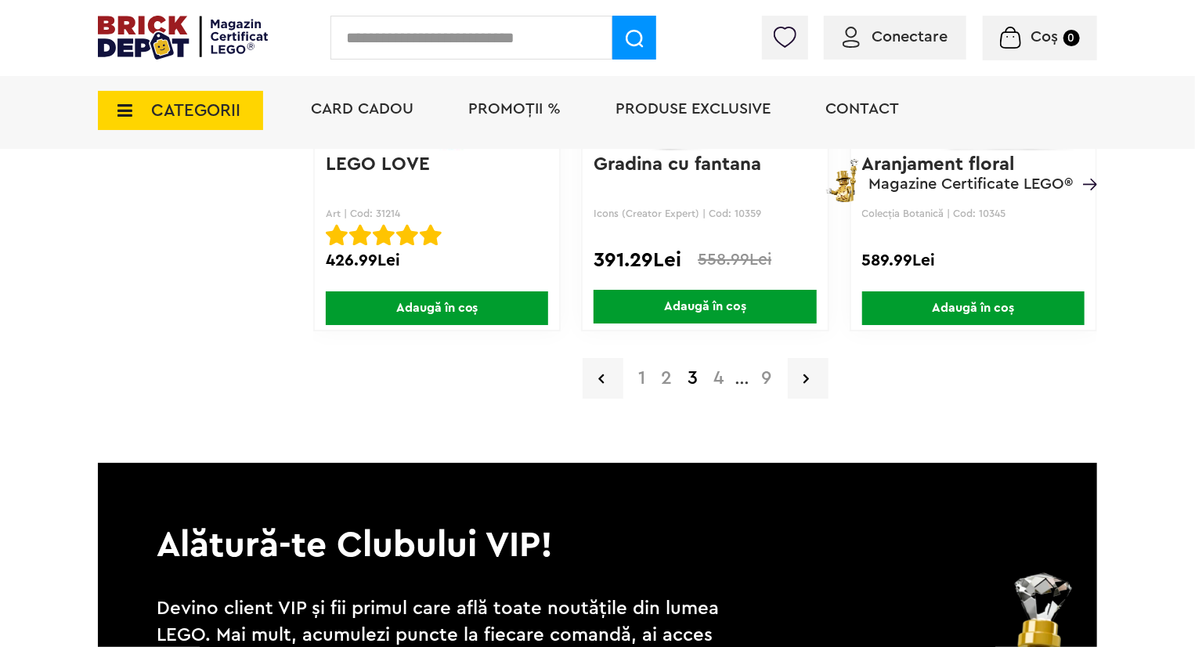
click at [726, 373] on a=Adult&order=1&page=4"] "4" at bounding box center [719, 378] width 26 height 19
click at [720, 378] on a=Adult&order=1&page=4"] "4" at bounding box center [719, 378] width 26 height 19
click at [720, 375] on a=Adult&order=1&page=4"] "4" at bounding box center [719, 378] width 26 height 19
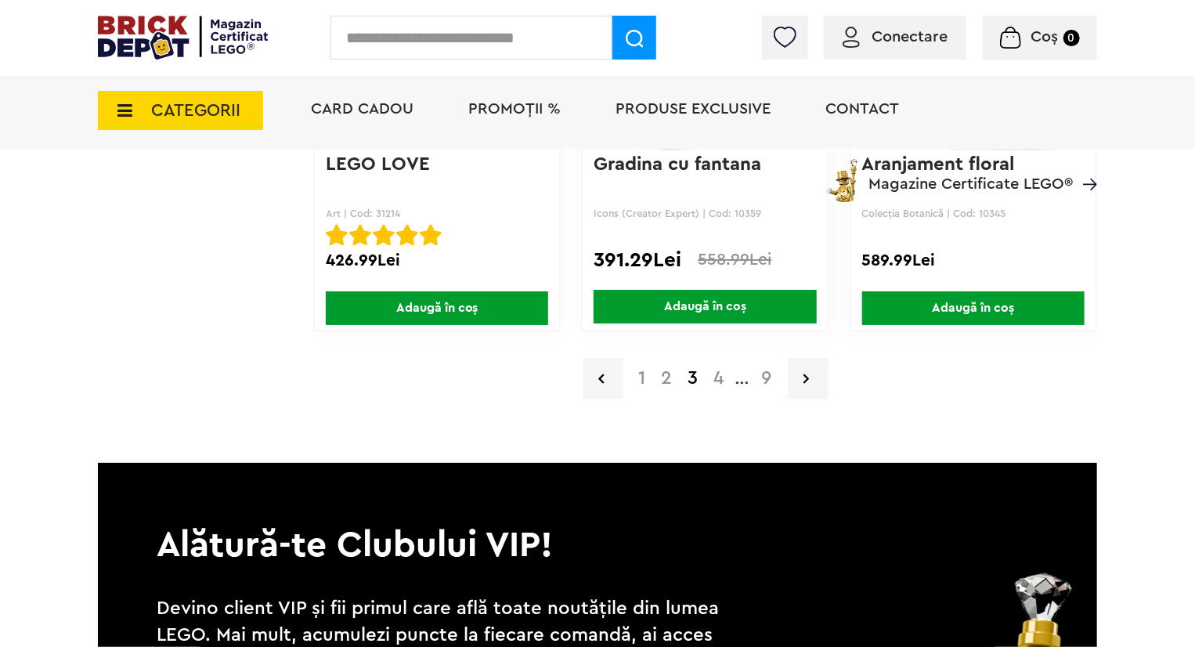
click at [719, 375] on a=Adult&order=1&page=4"] "4" at bounding box center [719, 378] width 26 height 19
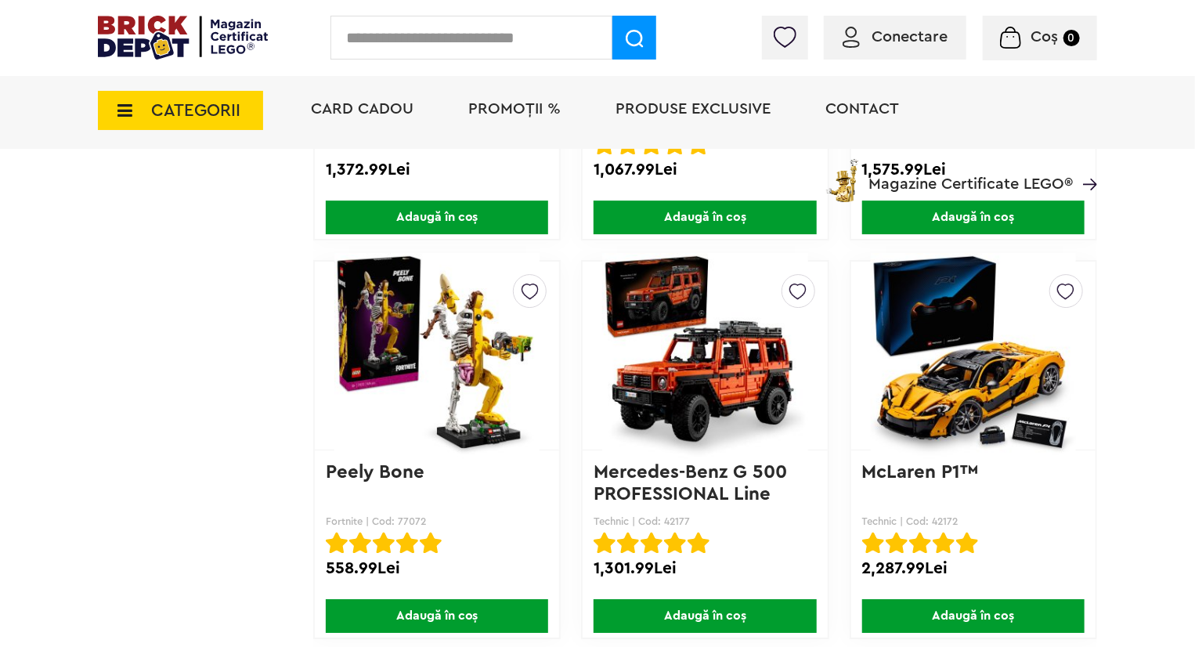
scroll to position [2584, 0]
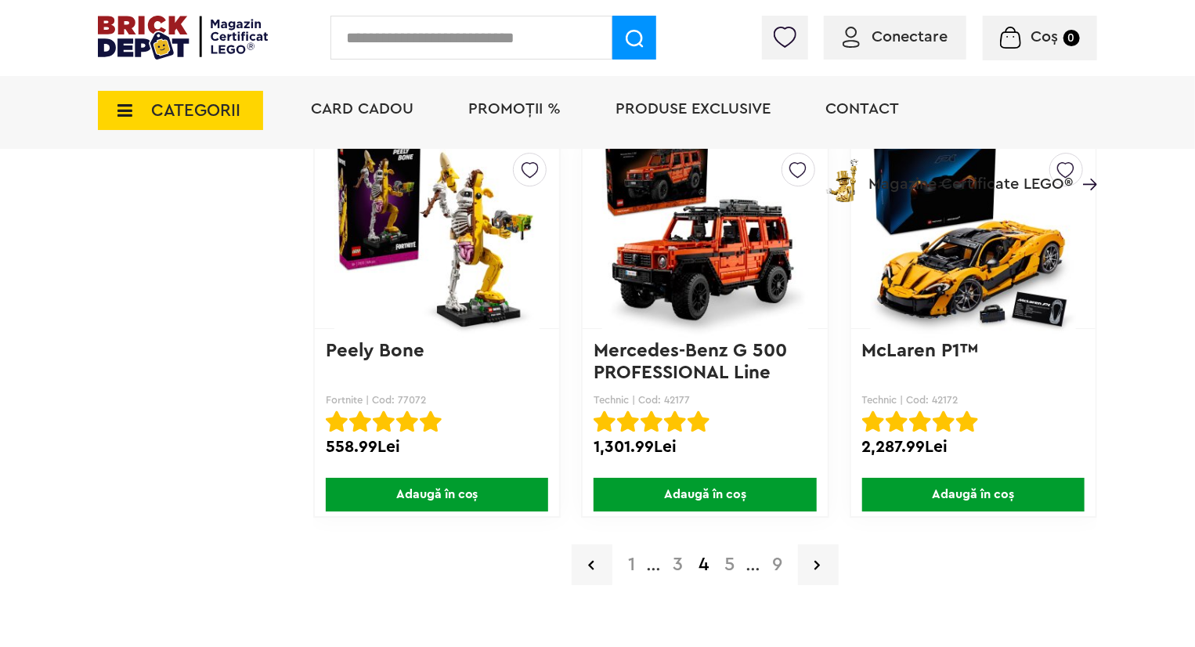
click at [1018, 254] on img at bounding box center [973, 233] width 205 height 219
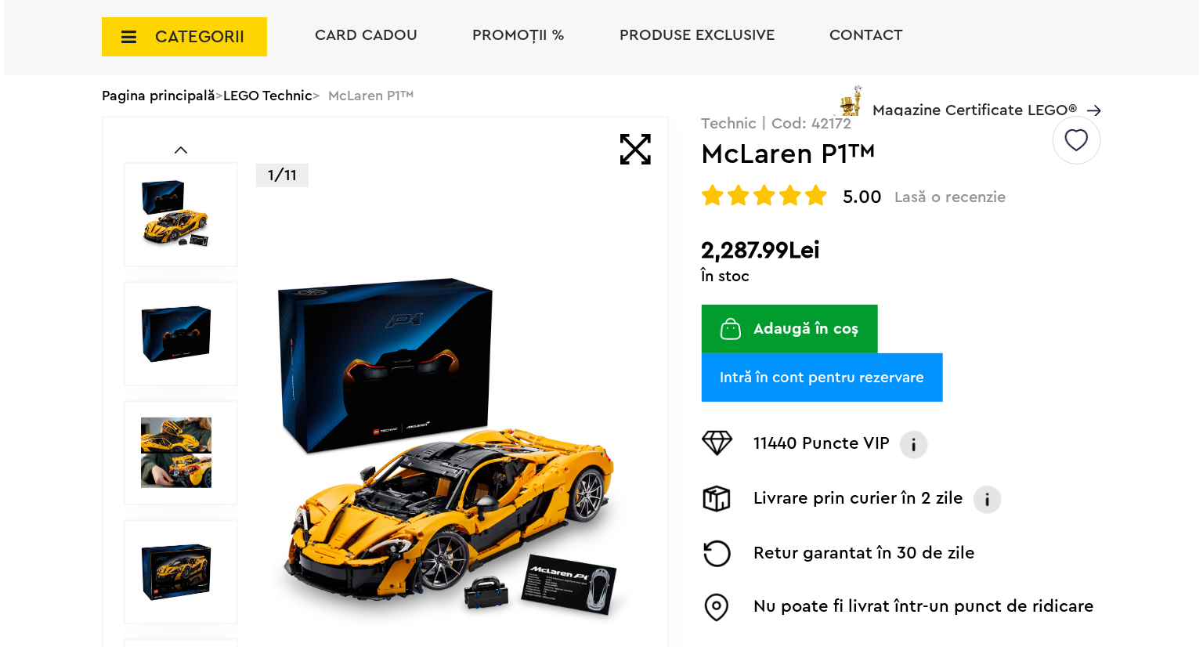
scroll to position [157, 0]
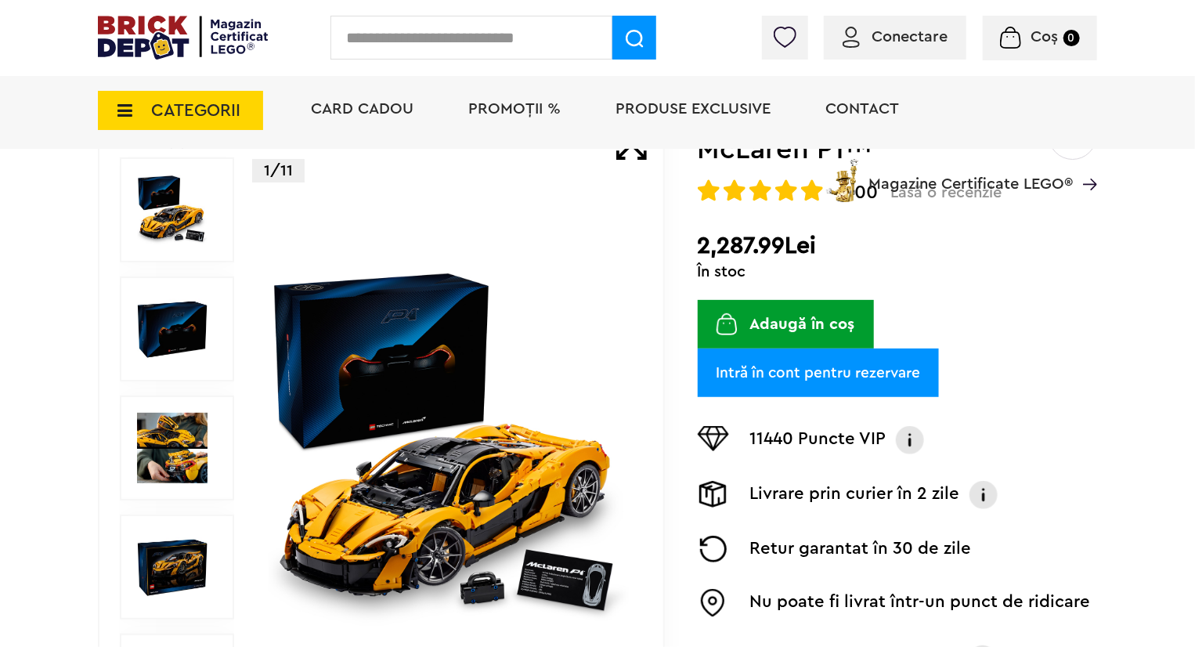
click at [150, 345] on img at bounding box center [172, 329] width 70 height 70
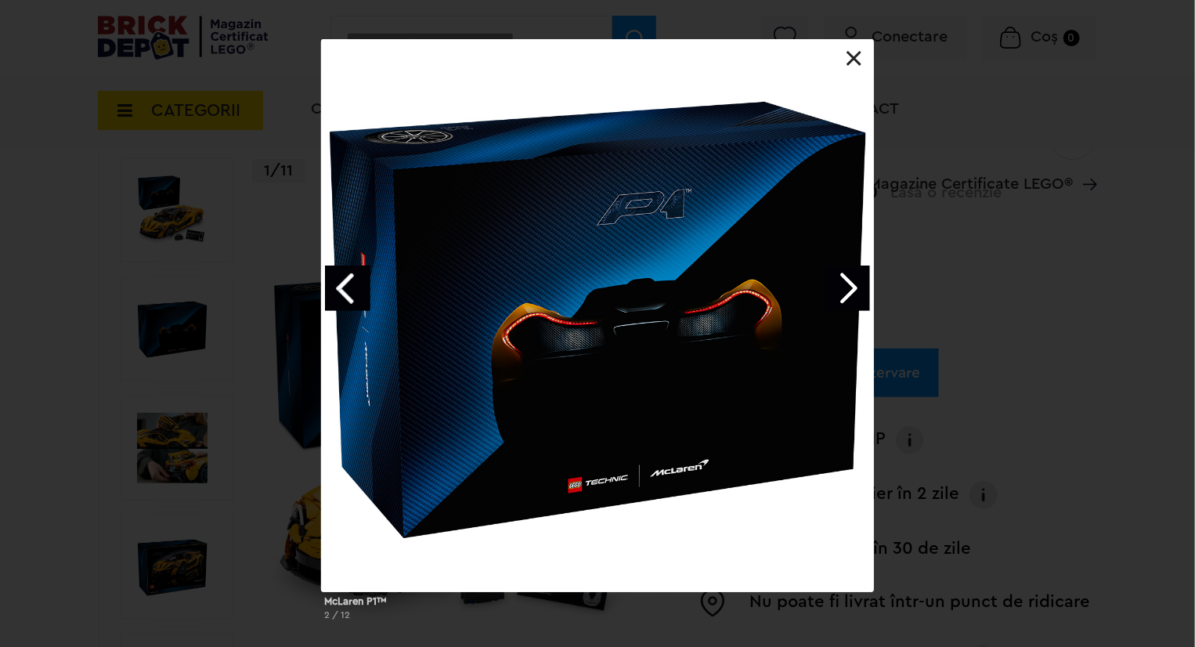
click at [846, 275] on link "Next image" at bounding box center [846, 287] width 45 height 45
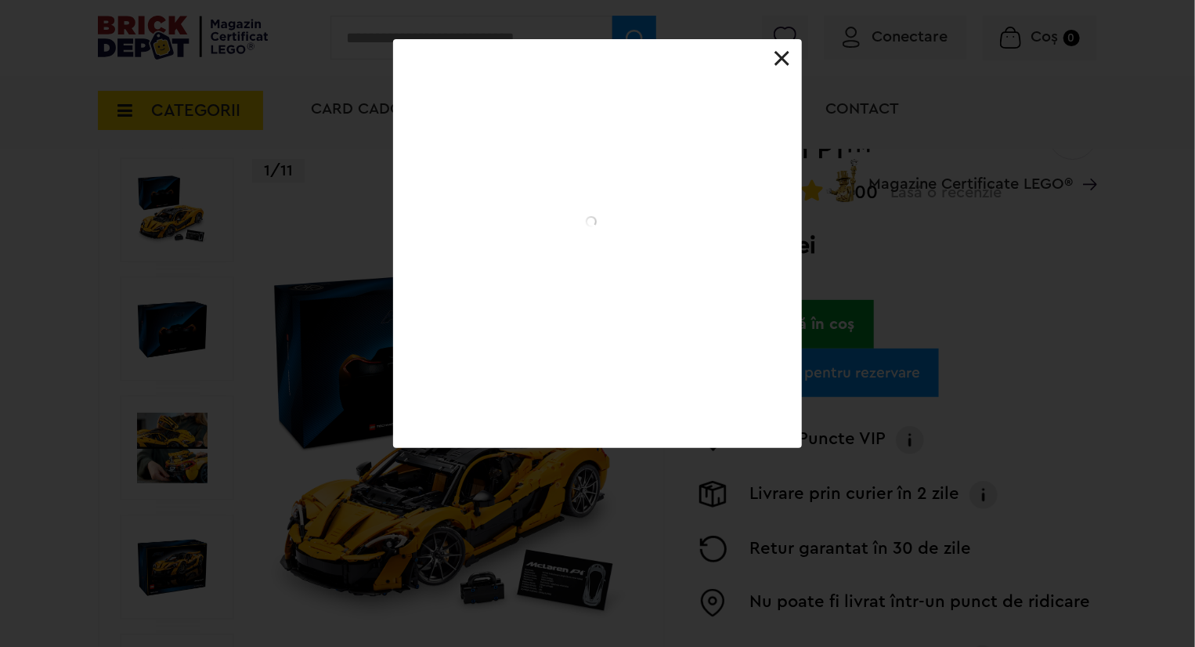
click at [846, 275] on div "McLaren P1™ 2 / 12" at bounding box center [597, 243] width 1195 height 409
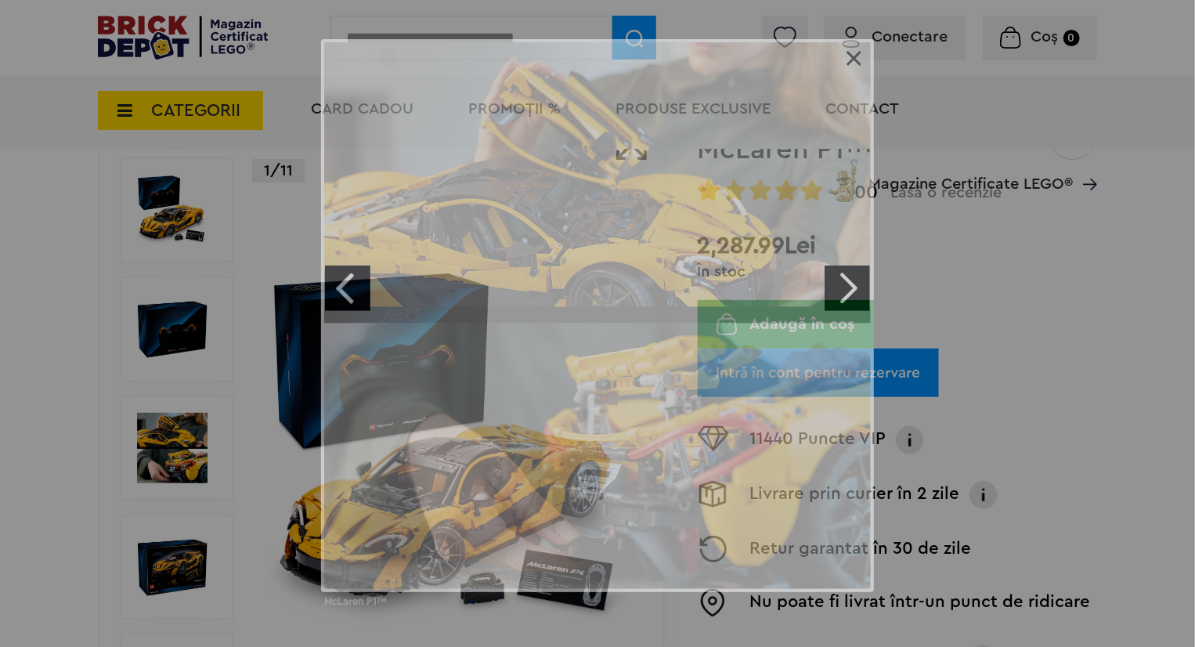
click at [846, 275] on link "Next image" at bounding box center [846, 287] width 45 height 45
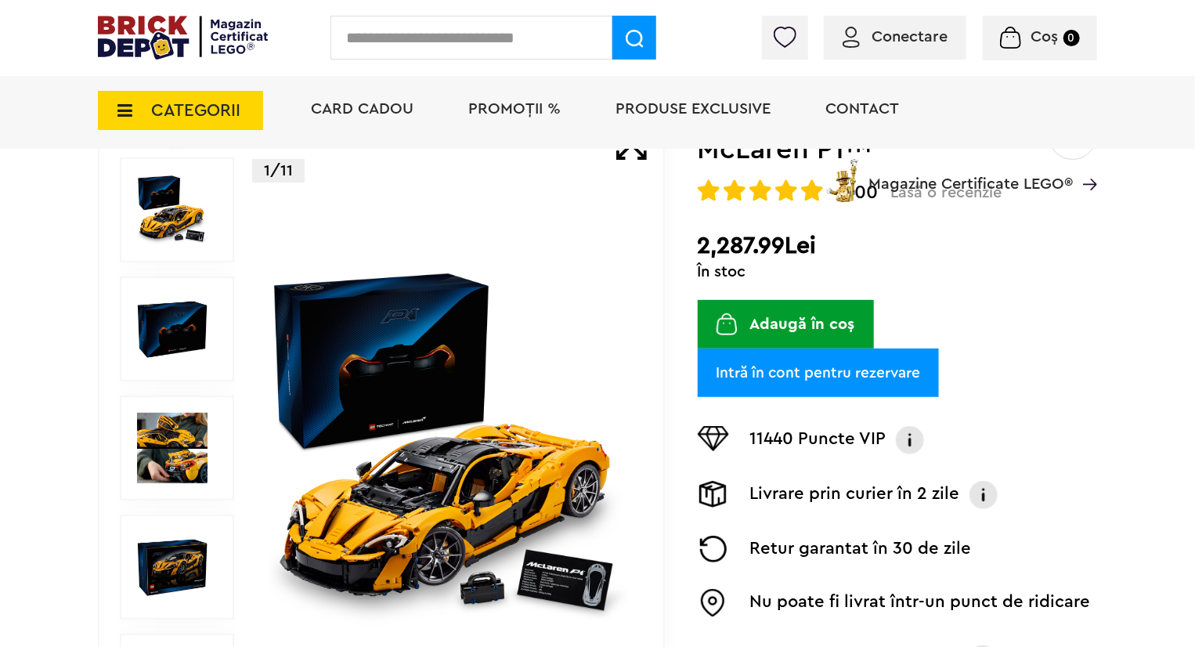
click at [409, 11] on div "Conectare Coș 0 Coș Nu ai nimic în coș Conectare Descoperă noutățile" at bounding box center [597, 38] width 1195 height 76
click at [418, 49] on input "text" at bounding box center [471, 38] width 282 height 44
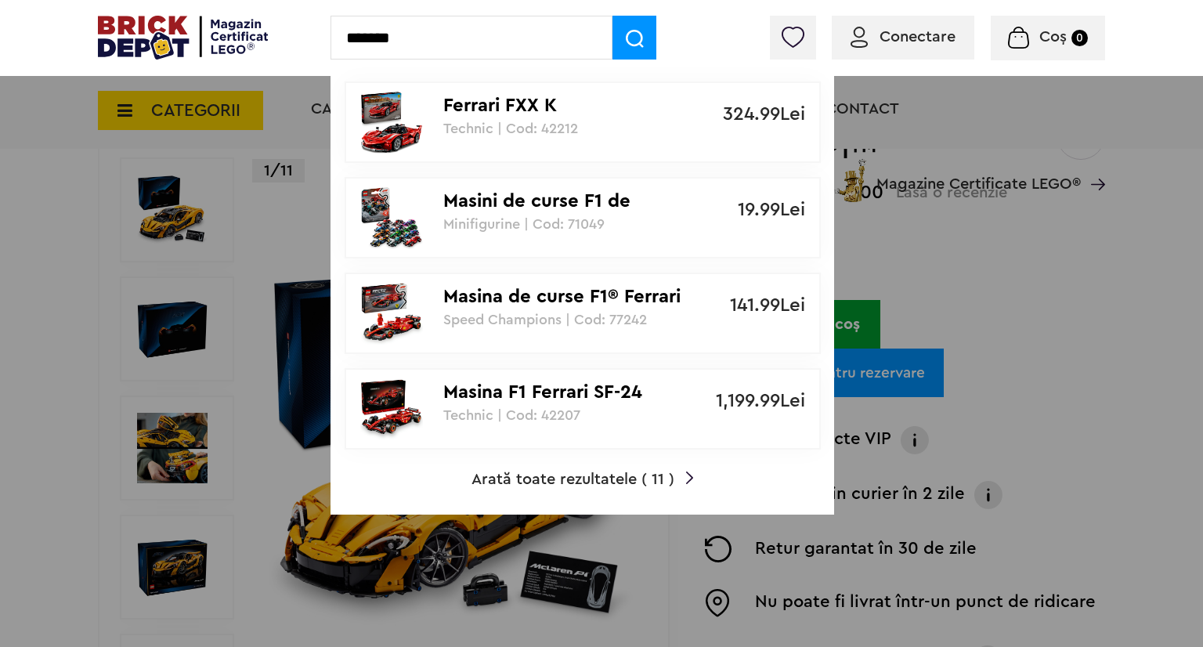
type input "*******"
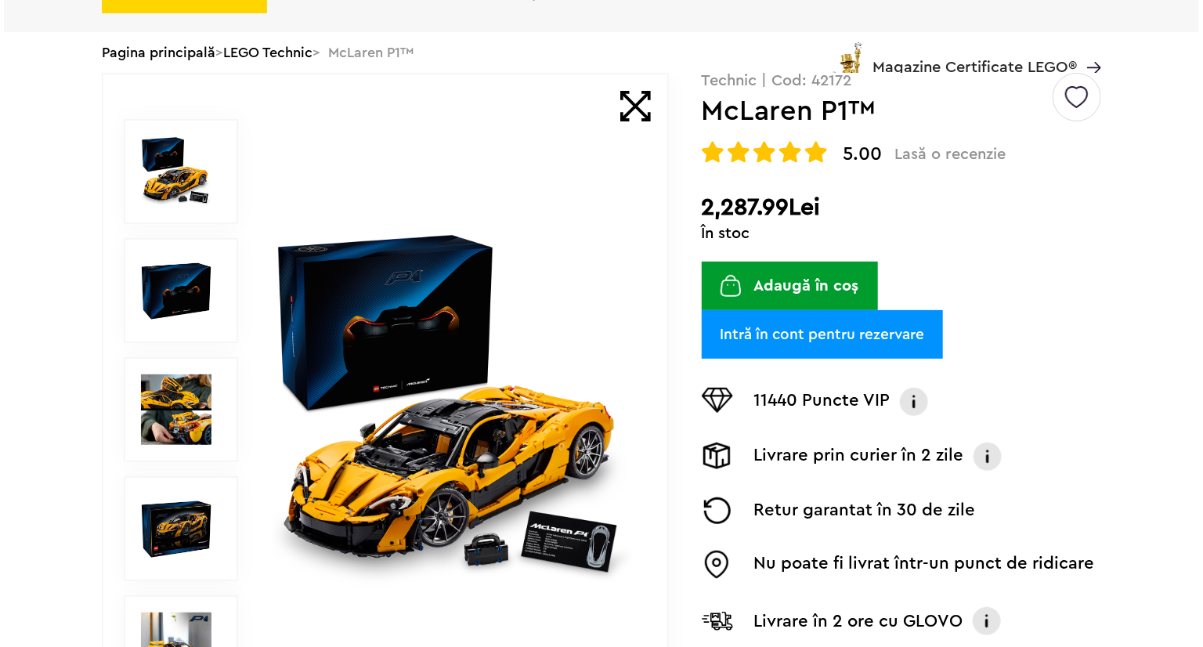
scroll to position [157, 0]
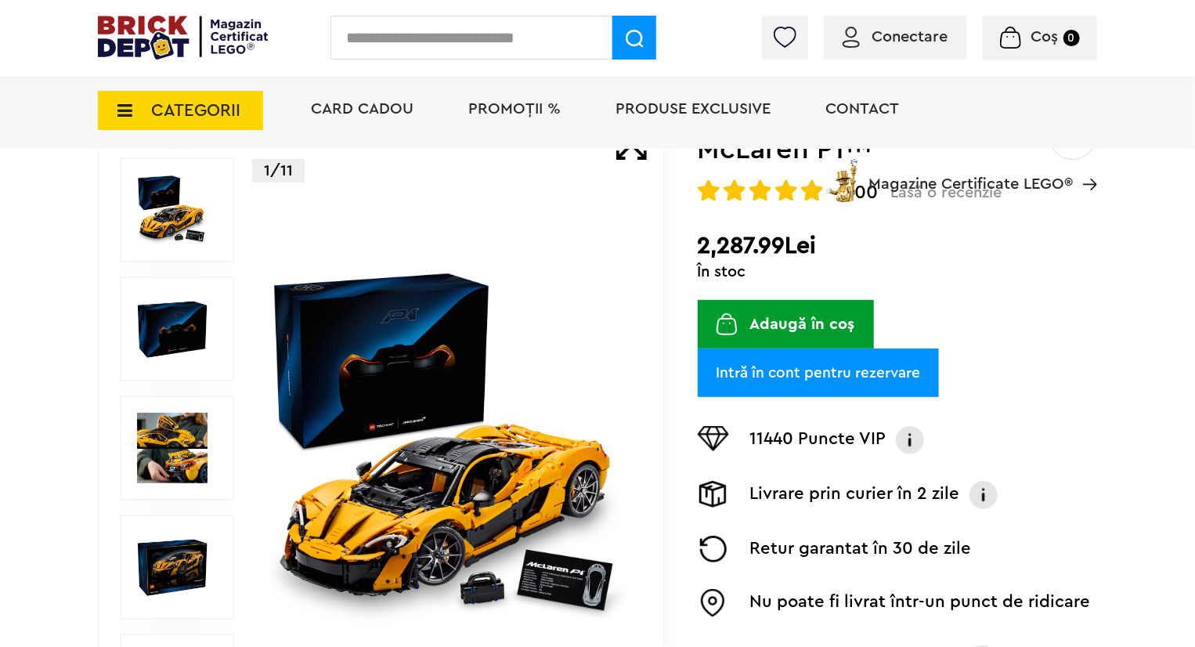
drag, startPoint x: 0, startPoint y: 204, endPoint x: 1069, endPoint y: 440, distance: 1095.3
click at [1065, 442] on div "11440 Puncte VIP Programul VIP Clienții VIP primesc puncte la fiecare comandă, …" at bounding box center [897, 440] width 399 height 36
click at [579, 25] on input "text" at bounding box center [471, 38] width 282 height 44
drag, startPoint x: 561, startPoint y: 0, endPoint x: 553, endPoint y: 35, distance: 36.1
click at [561, 1] on div "Conectare Coș 0" at bounding box center [597, 38] width 1195 height 76
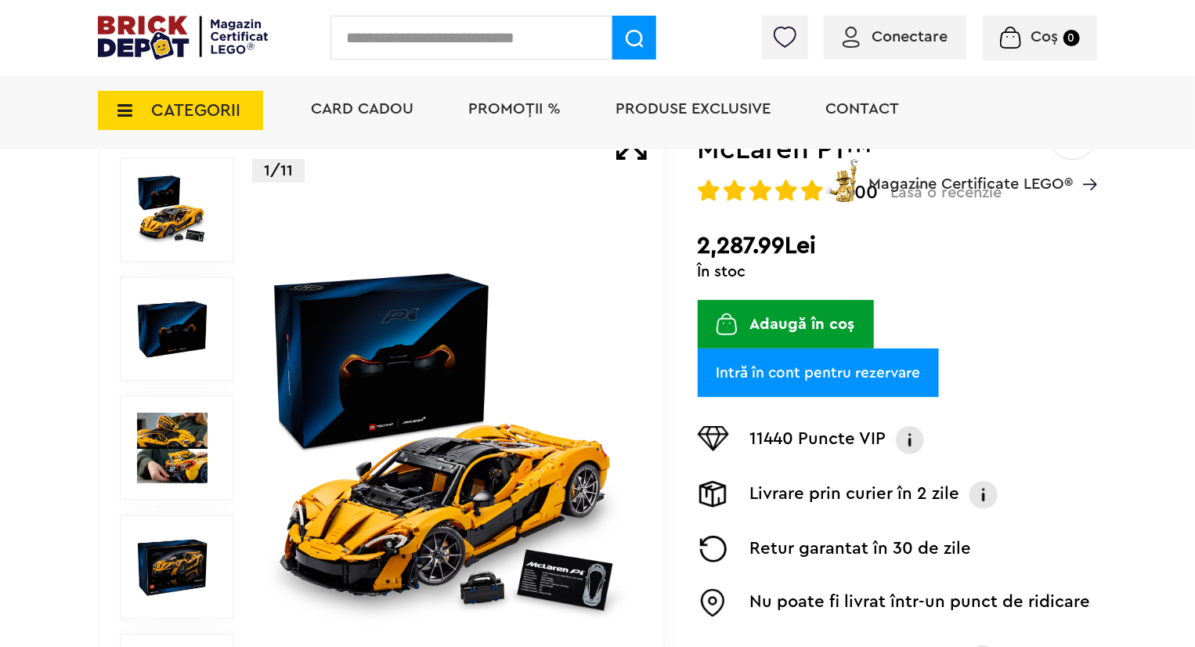
click at [553, 35] on input "text" at bounding box center [471, 38] width 282 height 44
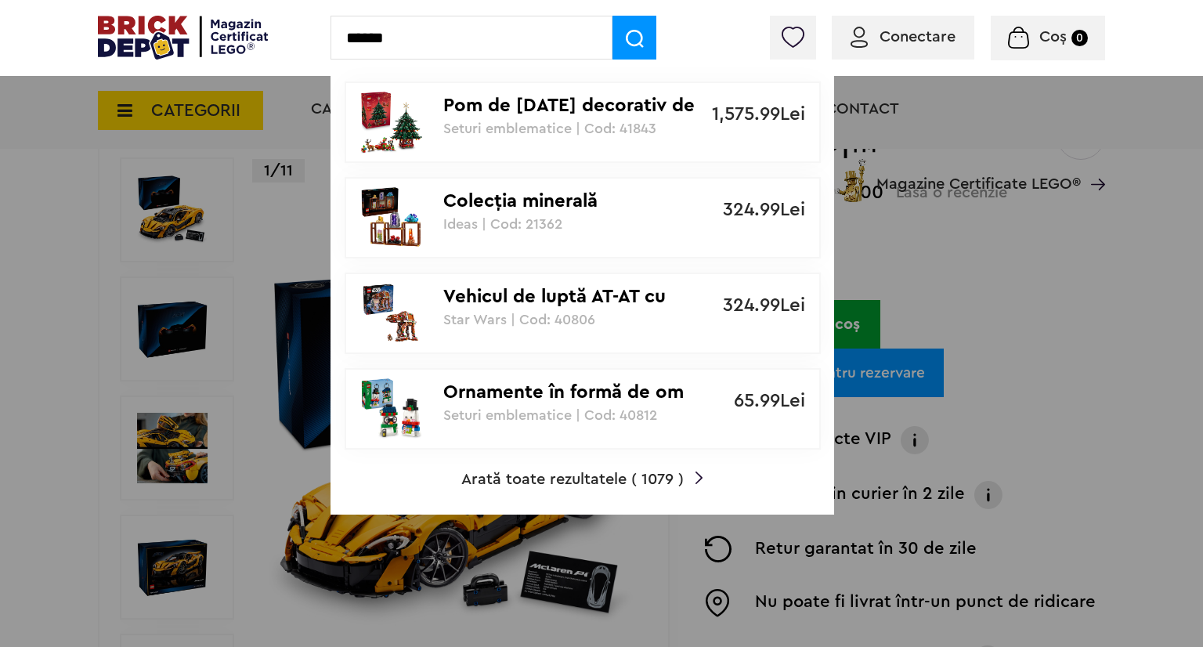
type input "******"
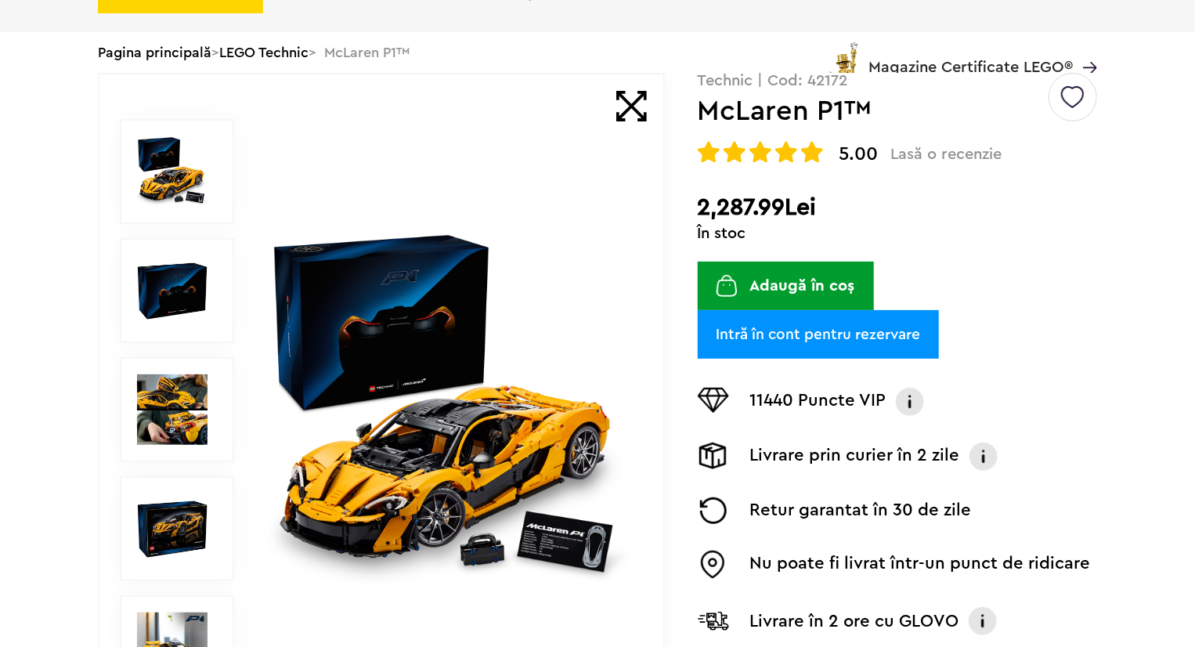
scroll to position [157, 0]
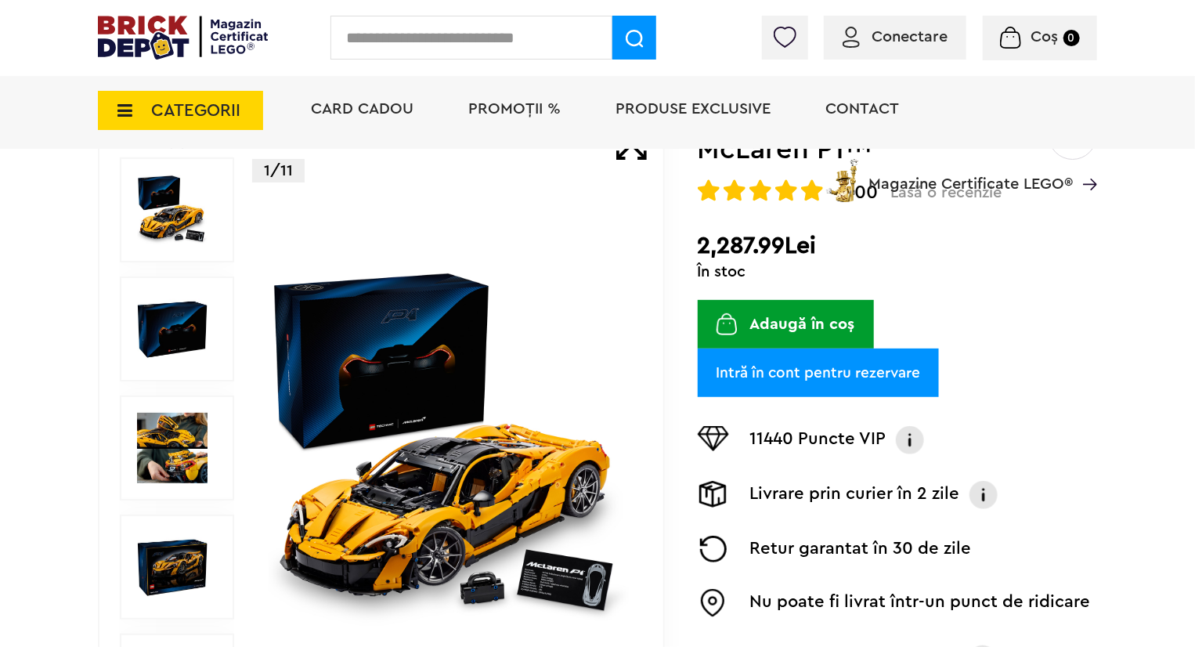
click at [409, 20] on input "text" at bounding box center [471, 38] width 282 height 44
type input "******"
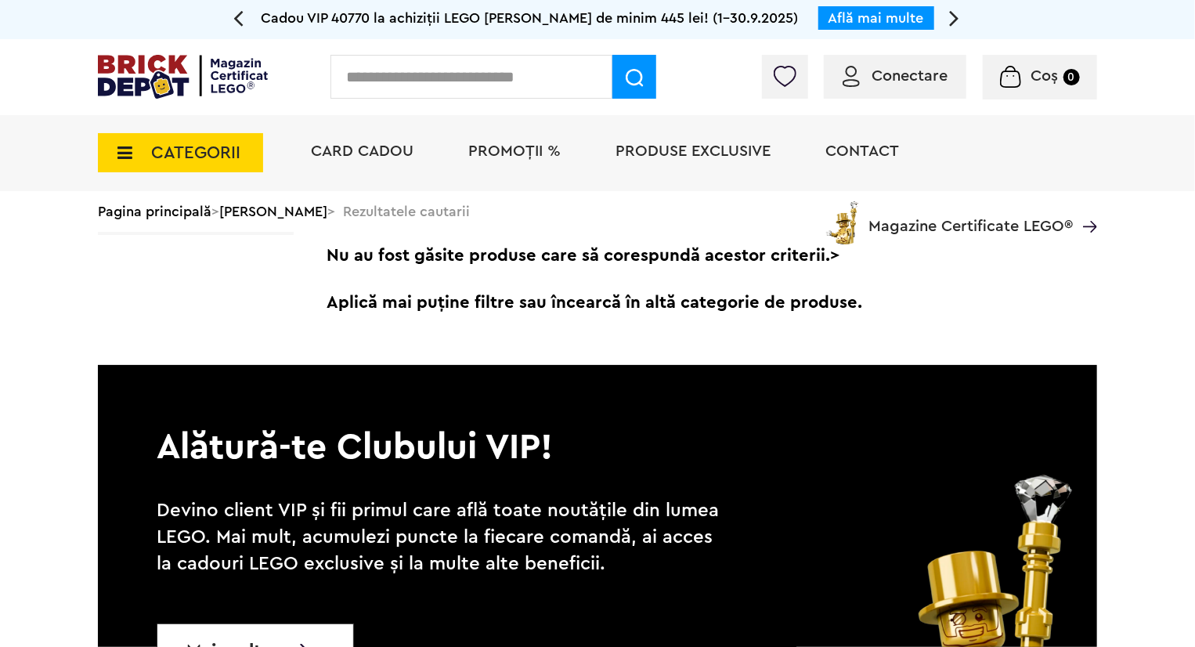
click at [531, 60] on input "text" at bounding box center [471, 77] width 282 height 44
click at [505, 70] on input "text" at bounding box center [471, 77] width 282 height 44
click at [505, 93] on input "text" at bounding box center [471, 77] width 282 height 44
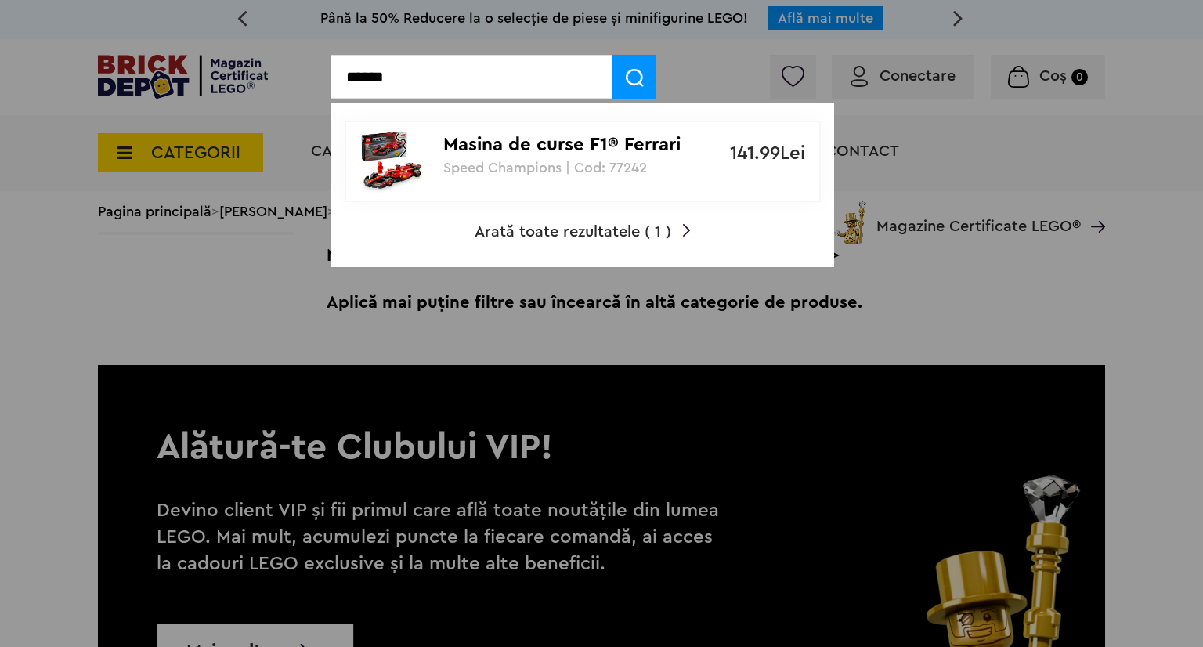
type input "******"
click at [497, 123] on div "Masina de curse F1® Ferrari SF-24 Speed Champions | Cod: 77242" at bounding box center [573, 148] width 261 height 53
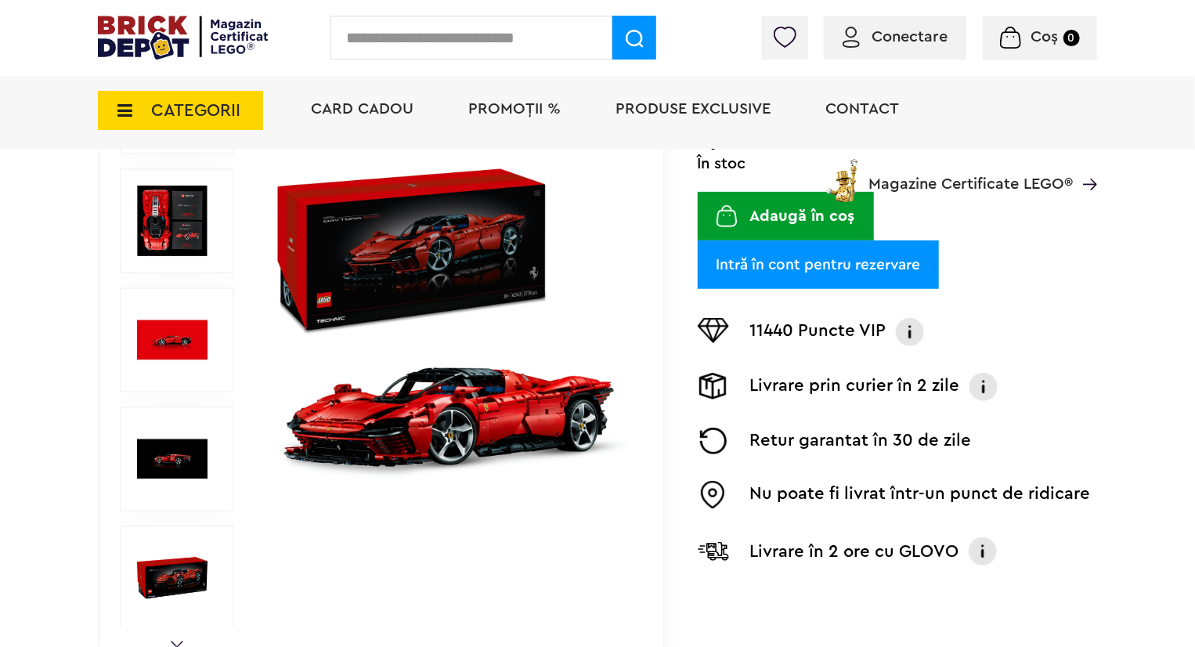
scroll to position [313, 0]
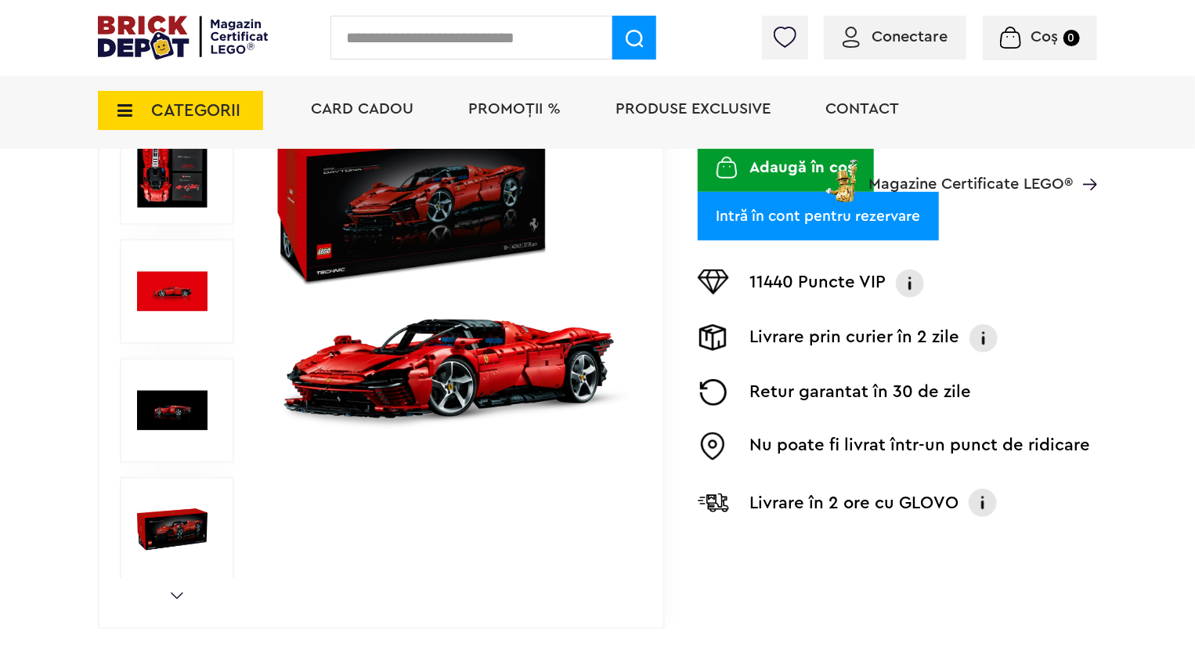
click at [478, 240] on img at bounding box center [449, 291] width 361 height 361
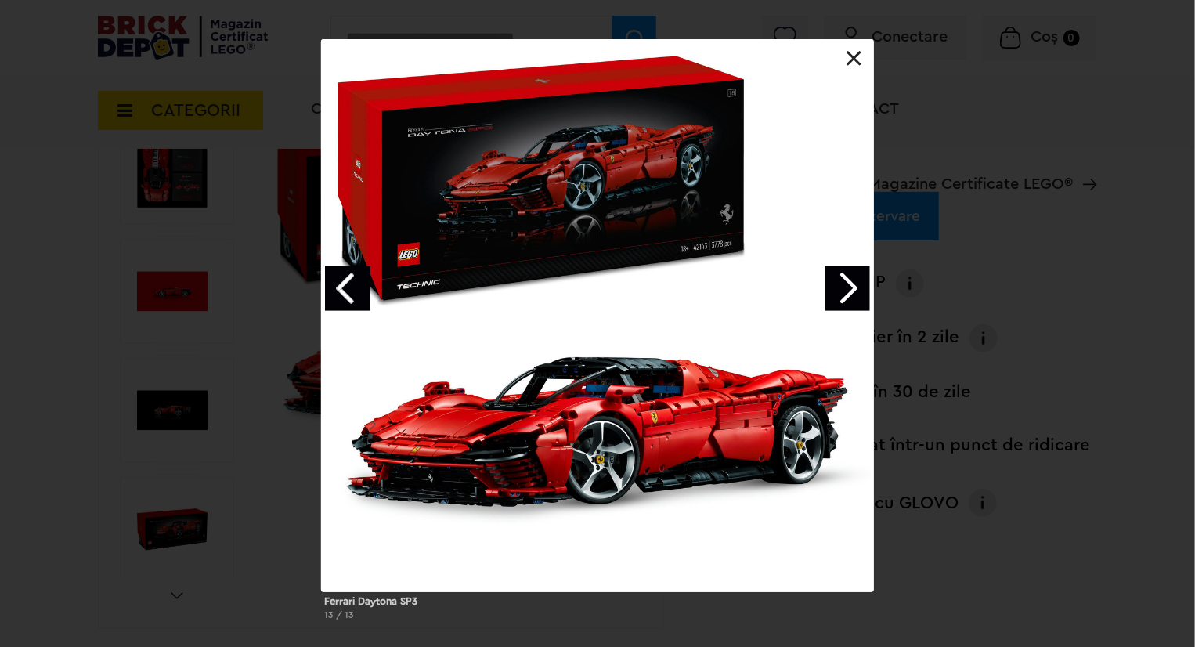
click at [837, 55] on div at bounding box center [597, 315] width 553 height 553
click at [861, 48] on div at bounding box center [597, 315] width 553 height 553
click at [844, 76] on div at bounding box center [597, 315] width 553 height 553
click at [851, 55] on link at bounding box center [854, 59] width 16 height 16
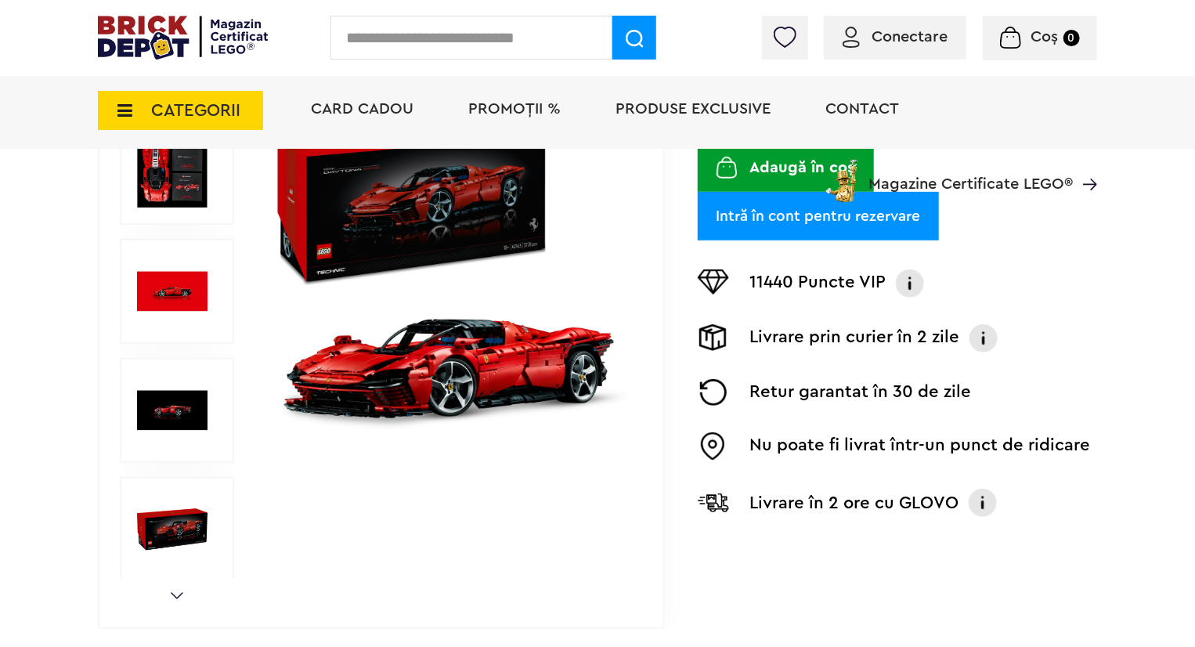
click at [518, 58] on input "text" at bounding box center [471, 38] width 282 height 44
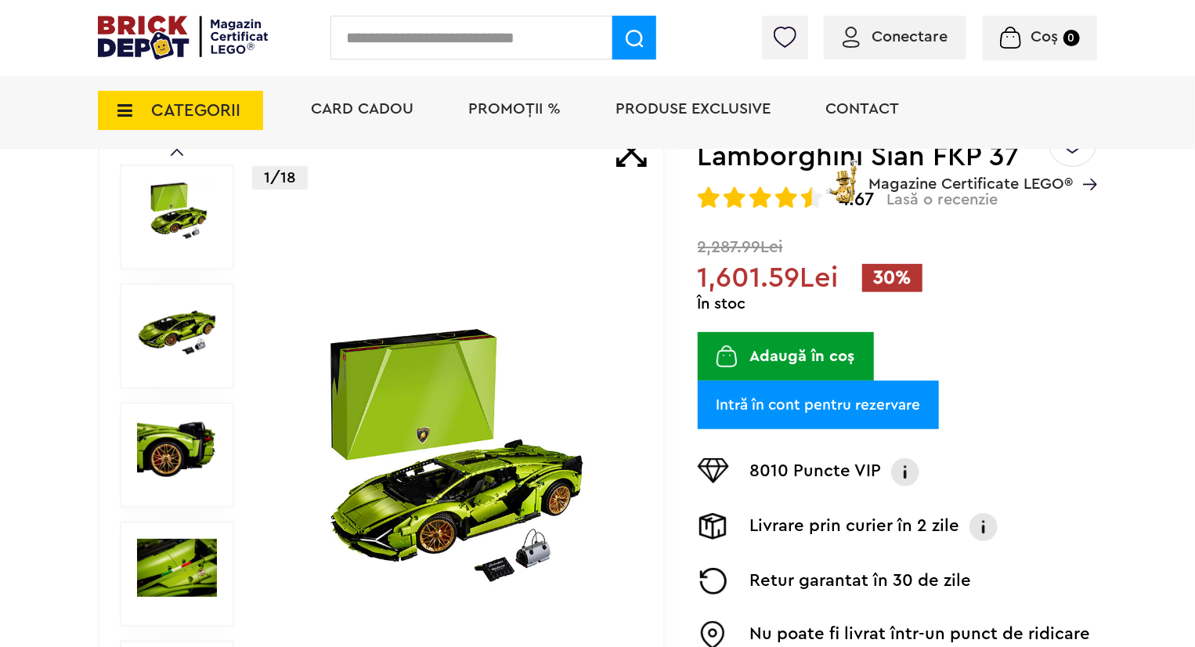
scroll to position [157, 0]
